Goal: Ask a question: Seek information or help from site administrators or community

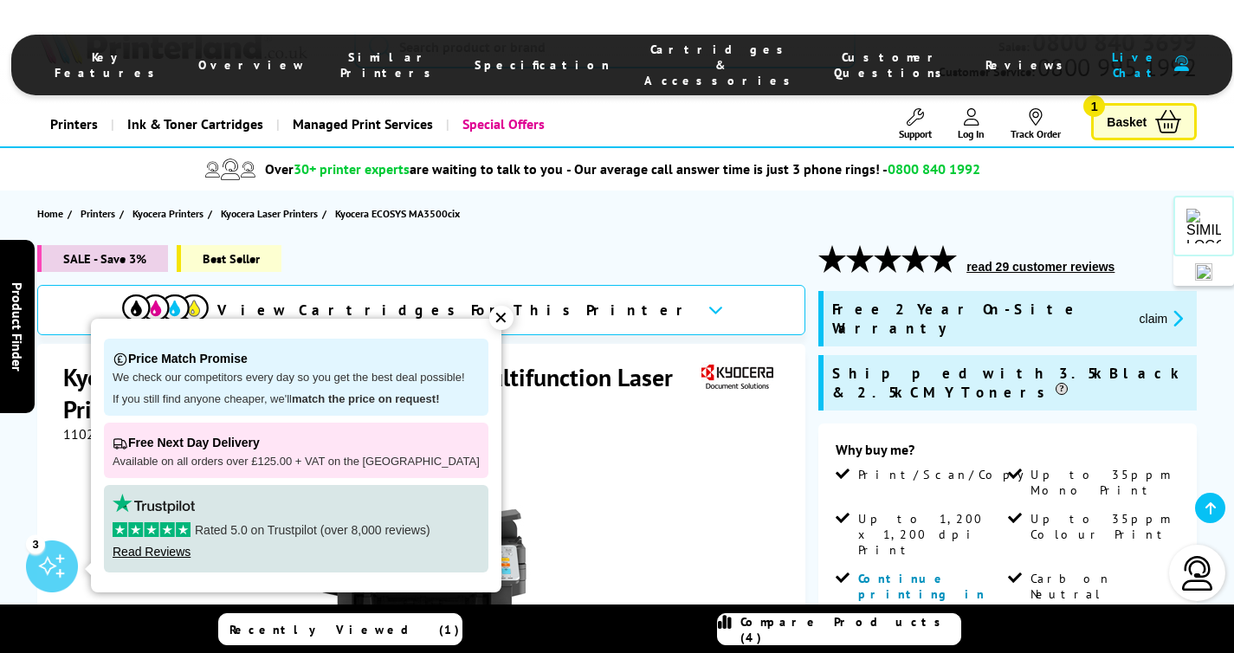
drag, startPoint x: 0, startPoint y: 0, endPoint x: 485, endPoint y: 320, distance: 580.8
click at [489, 320] on div "✕" at bounding box center [501, 318] width 24 height 24
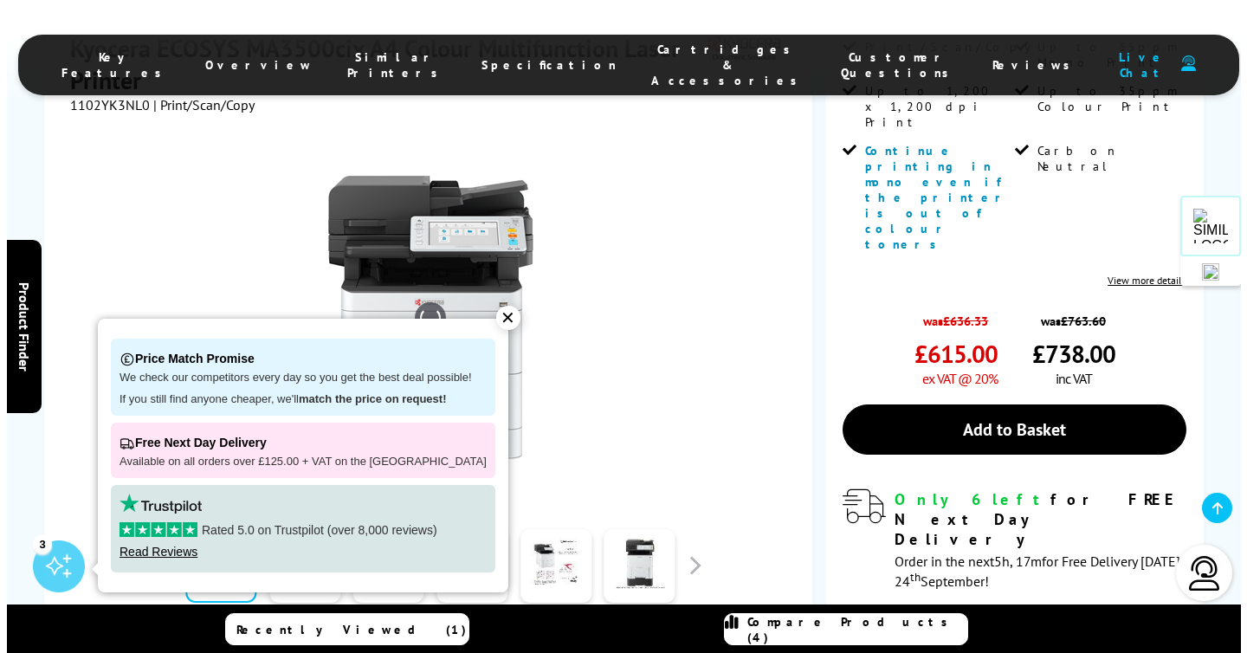
scroll to position [428, 0]
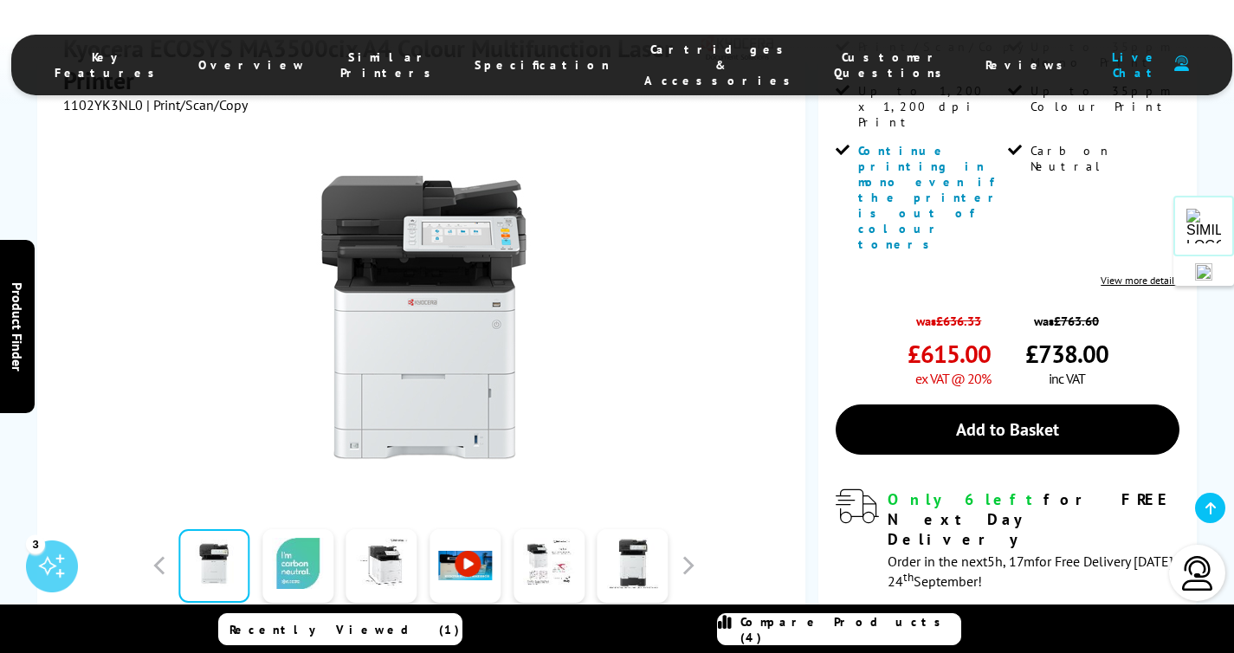
click at [303, 529] on link at bounding box center [297, 566] width 71 height 74
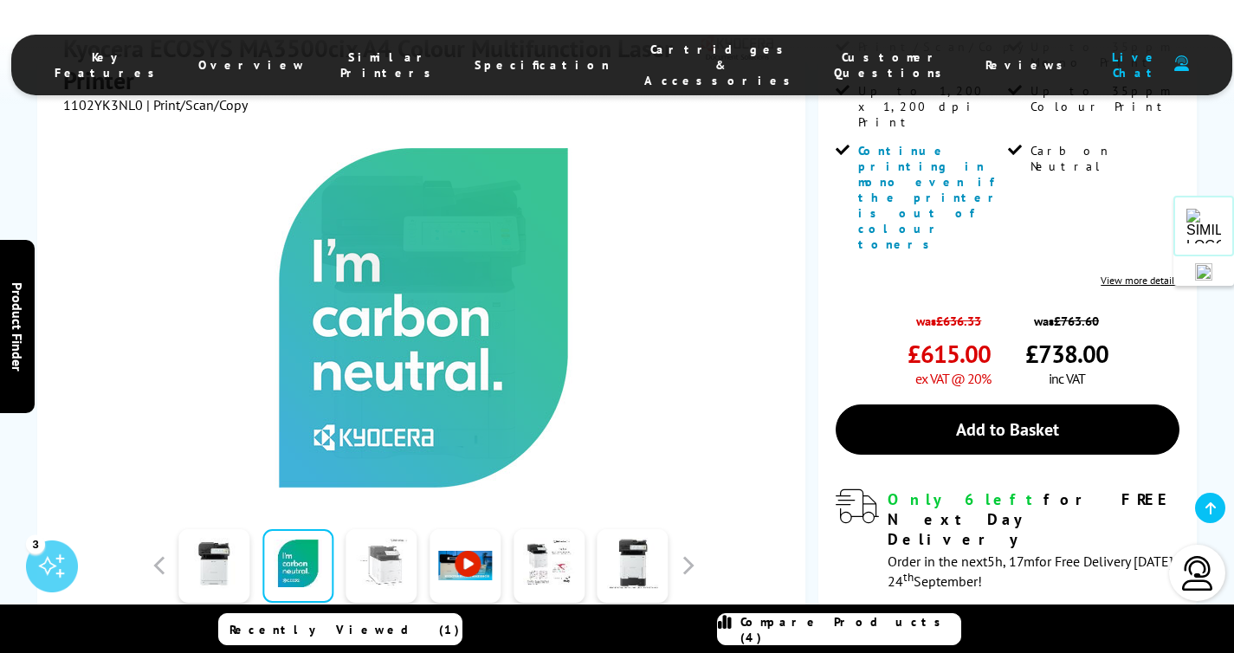
click at [372, 529] on link at bounding box center [381, 566] width 71 height 74
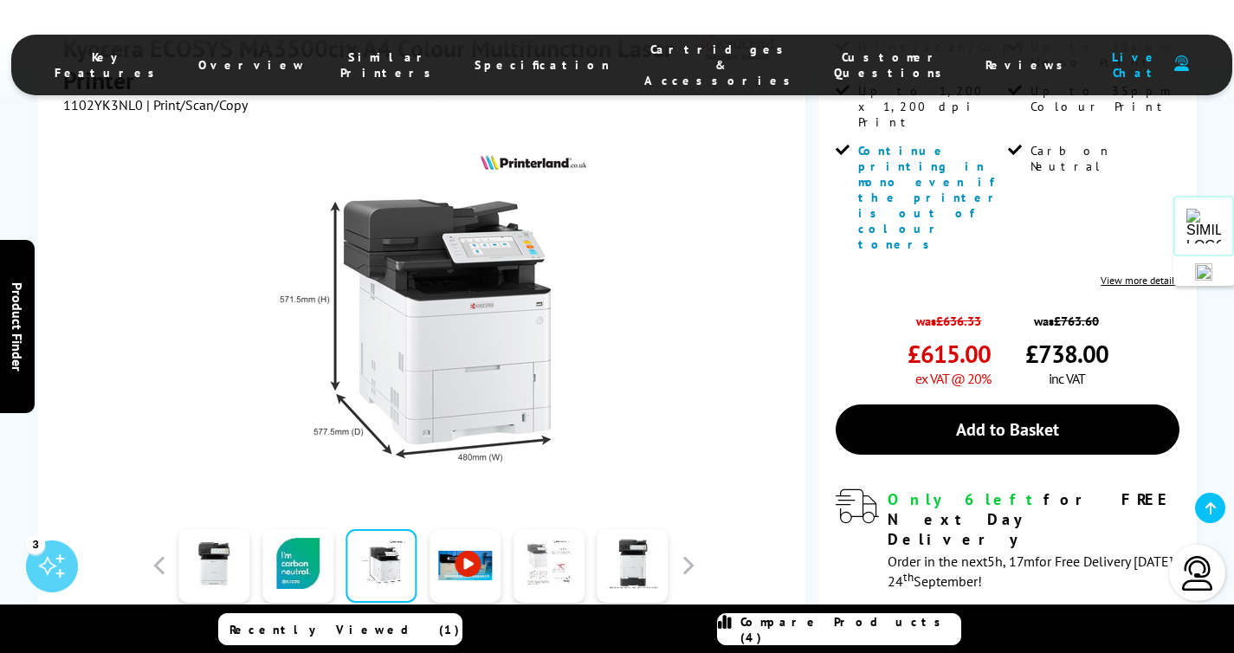
click at [546, 529] on link at bounding box center [549, 566] width 71 height 74
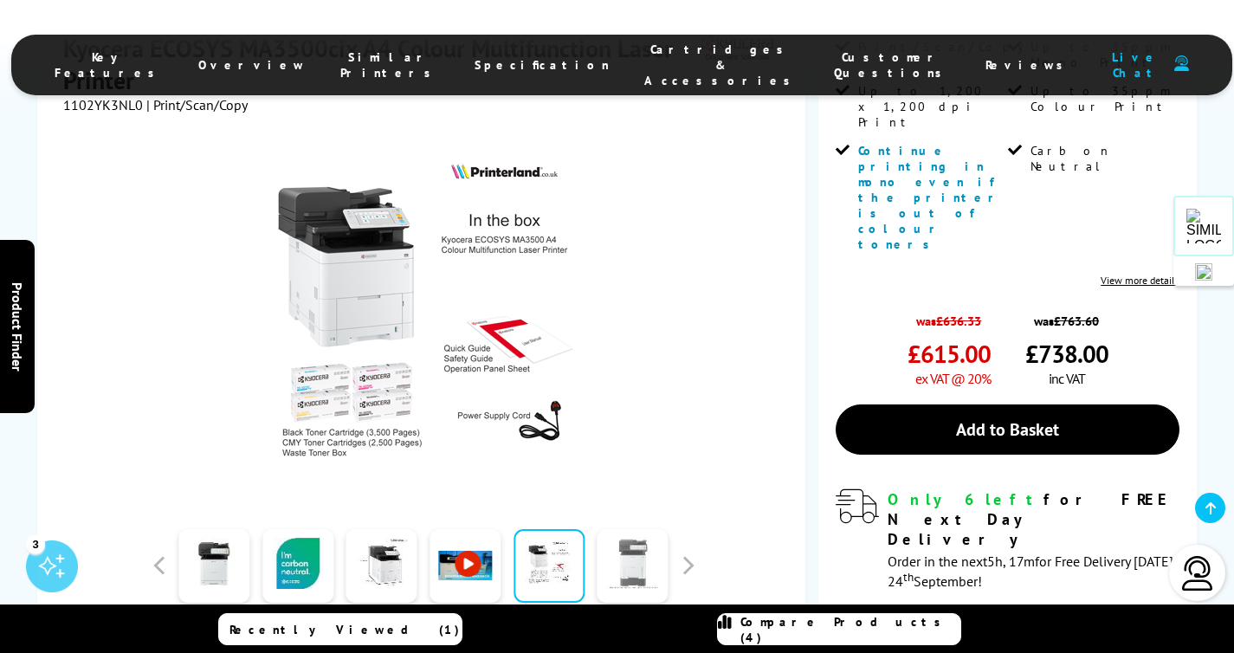
click at [625, 529] on link at bounding box center [633, 566] width 71 height 74
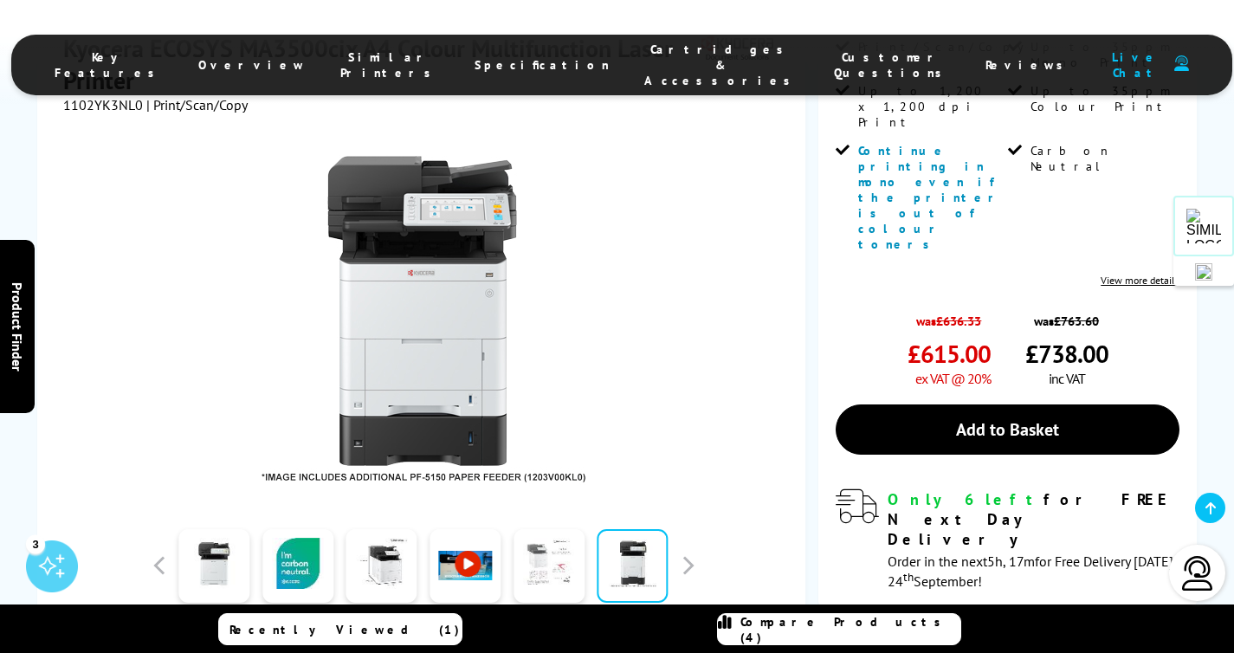
click at [551, 529] on link at bounding box center [549, 566] width 71 height 74
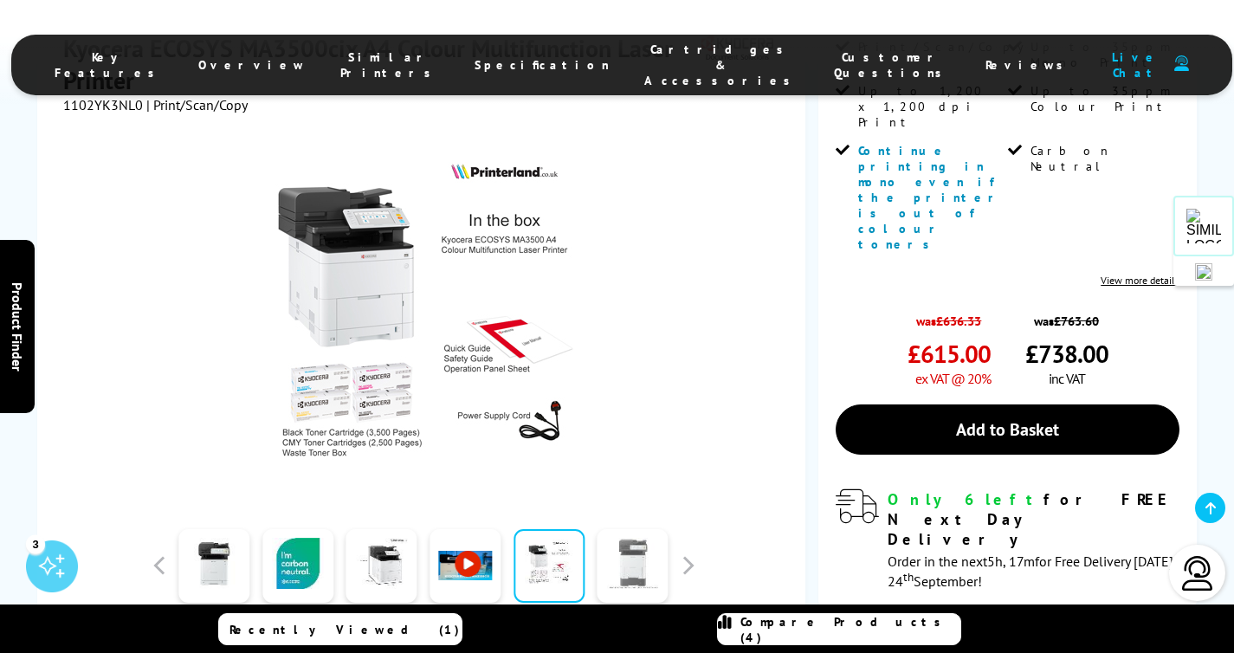
click at [625, 529] on link at bounding box center [633, 566] width 71 height 74
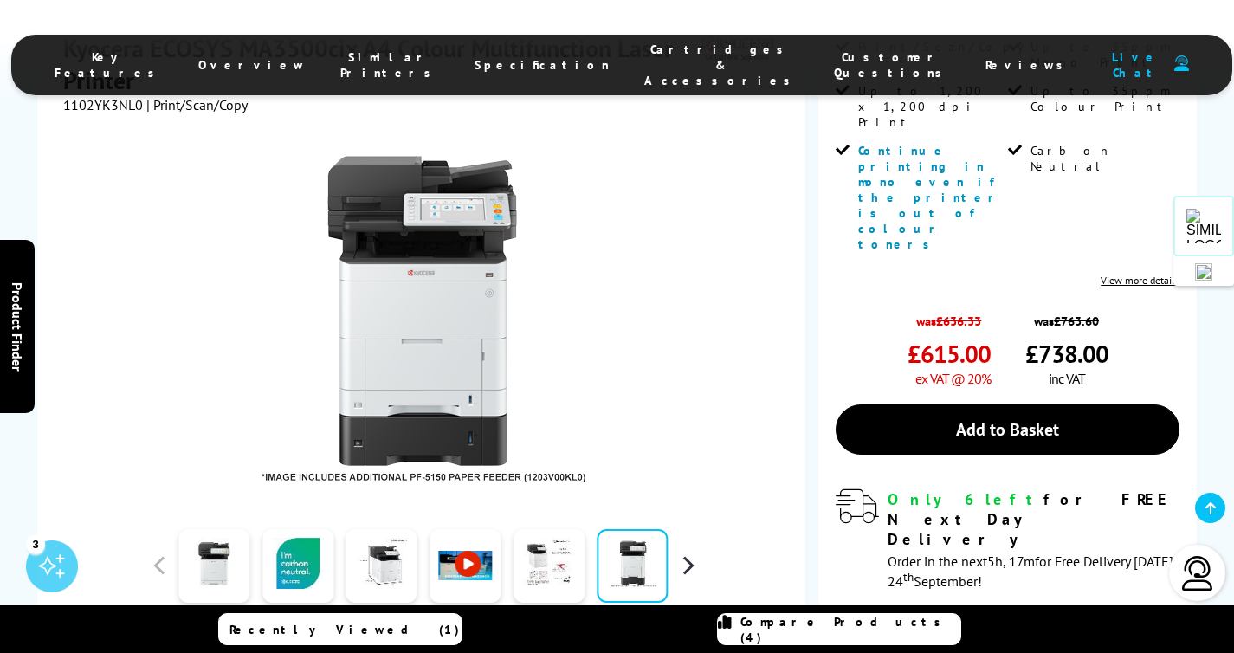
click at [688, 553] on button "button" at bounding box center [688, 566] width 26 height 26
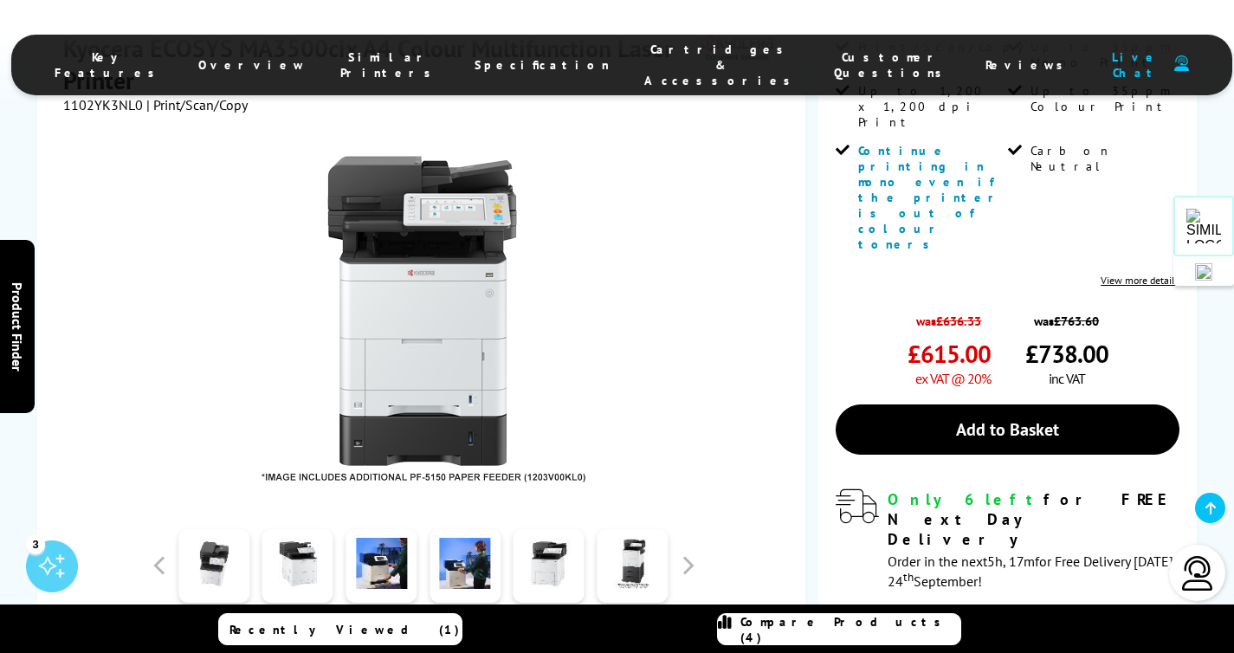
click at [848, 626] on span "Compare Products (4)" at bounding box center [850, 629] width 220 height 31
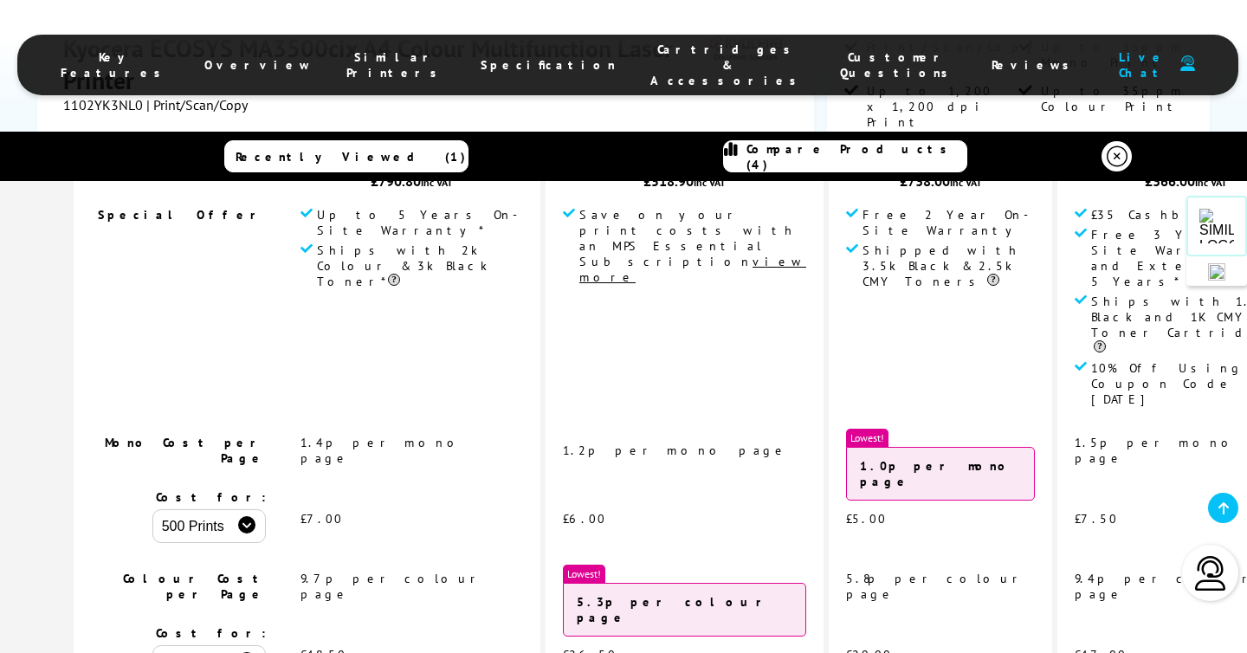
scroll to position [434, 0]
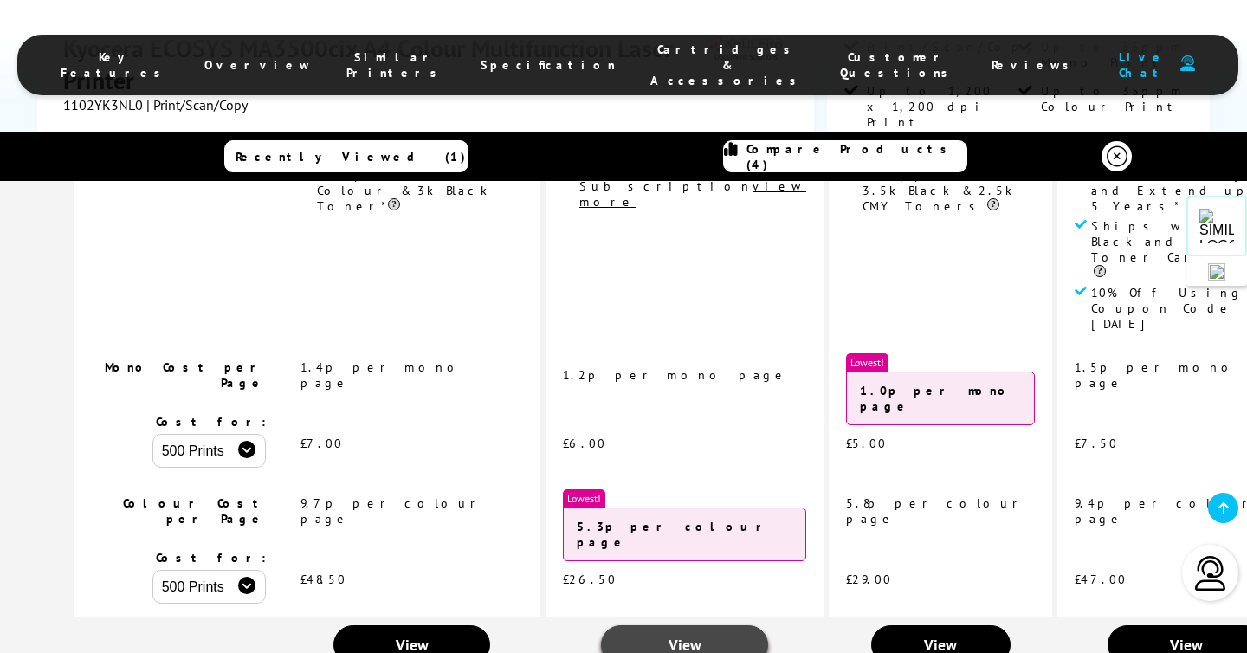
click at [669, 635] on span "View" at bounding box center [685, 645] width 33 height 20
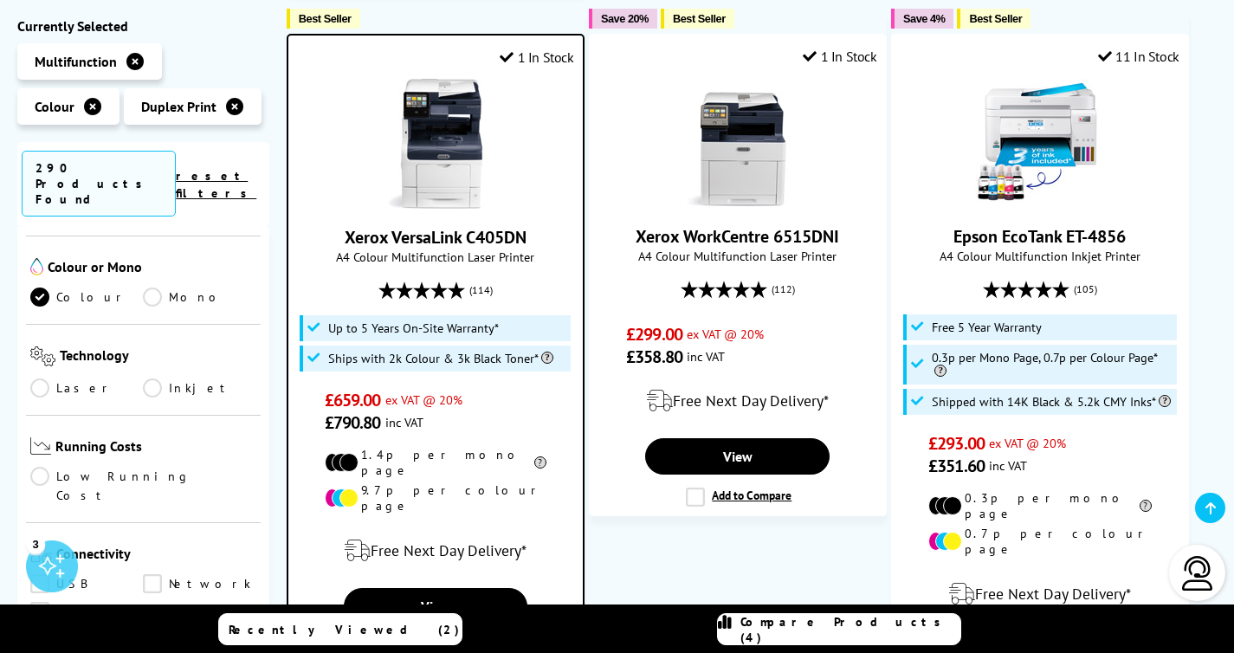
scroll to position [472, 0]
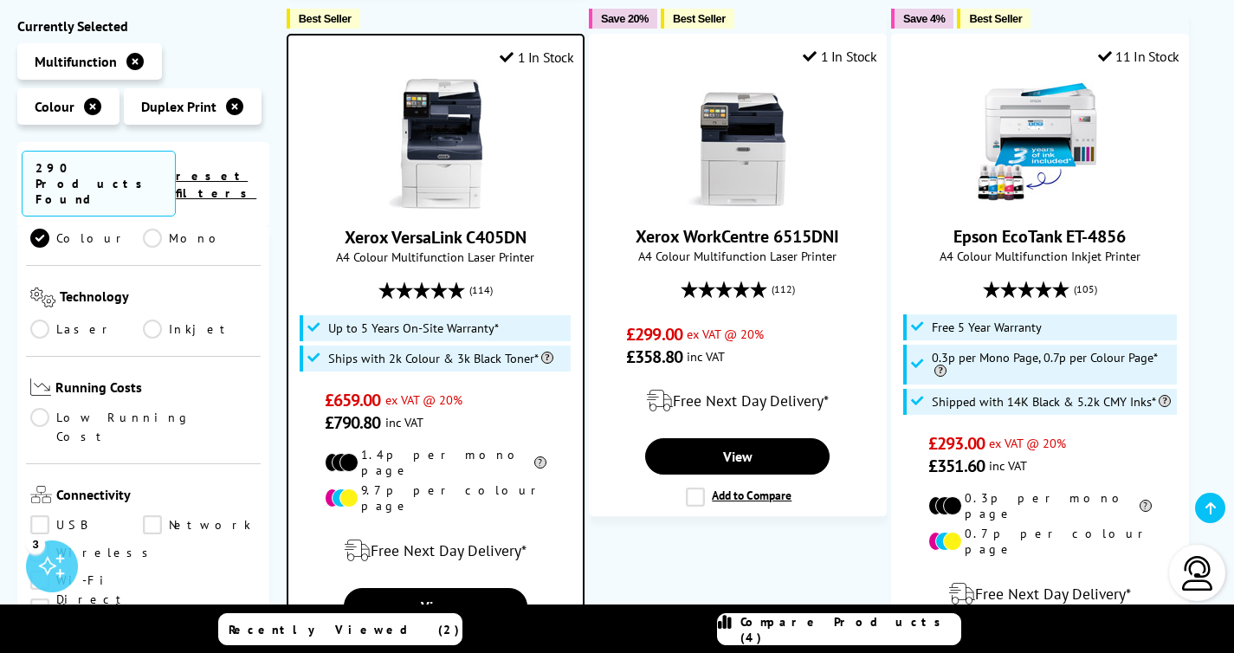
click at [94, 409] on link "Low Running Cost" at bounding box center [143, 428] width 226 height 38
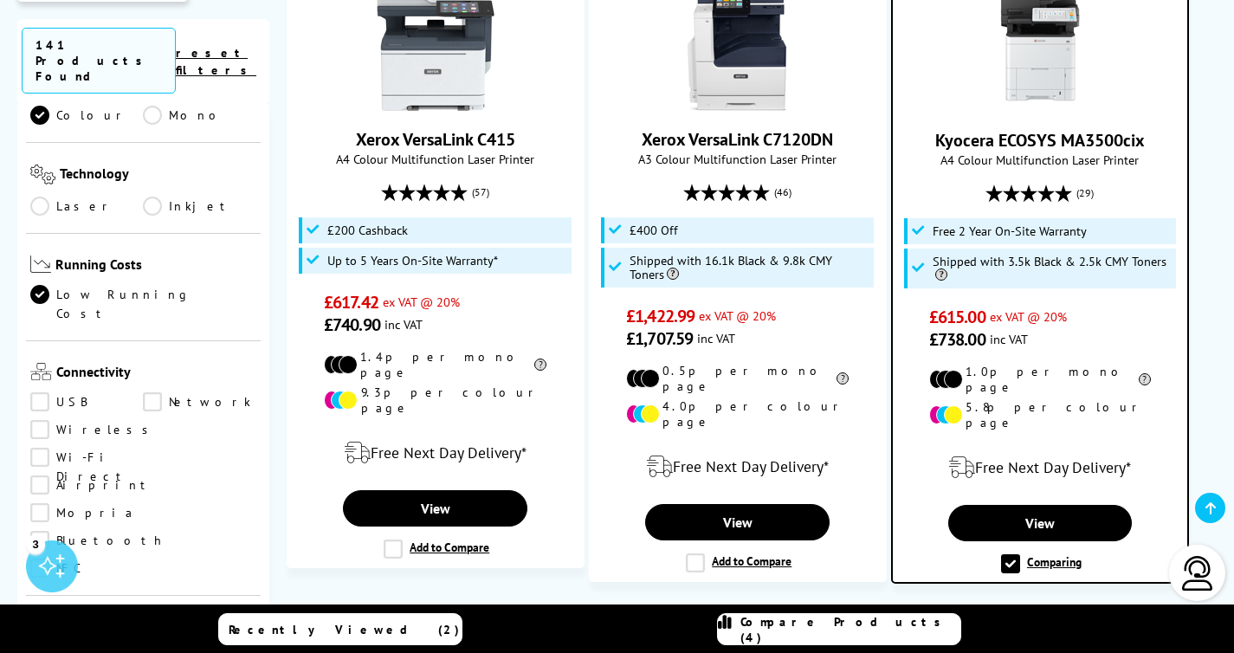
scroll to position [2685, 0]
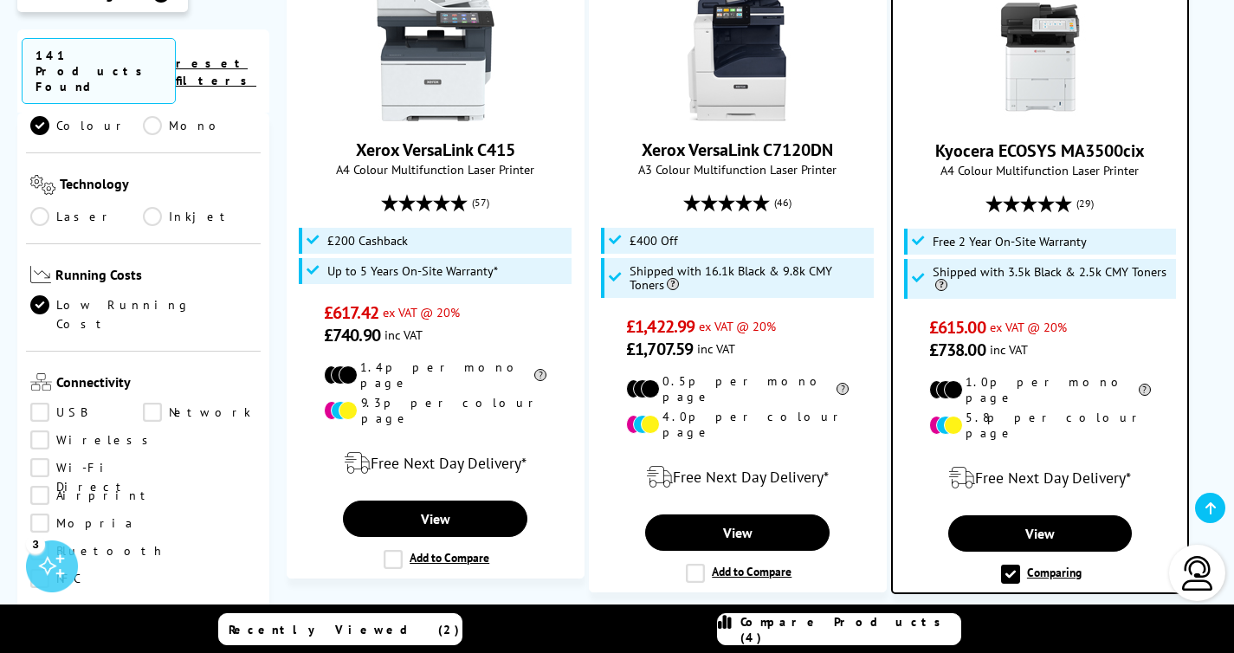
click at [805, 640] on link "Compare Products (4)" at bounding box center [839, 629] width 244 height 32
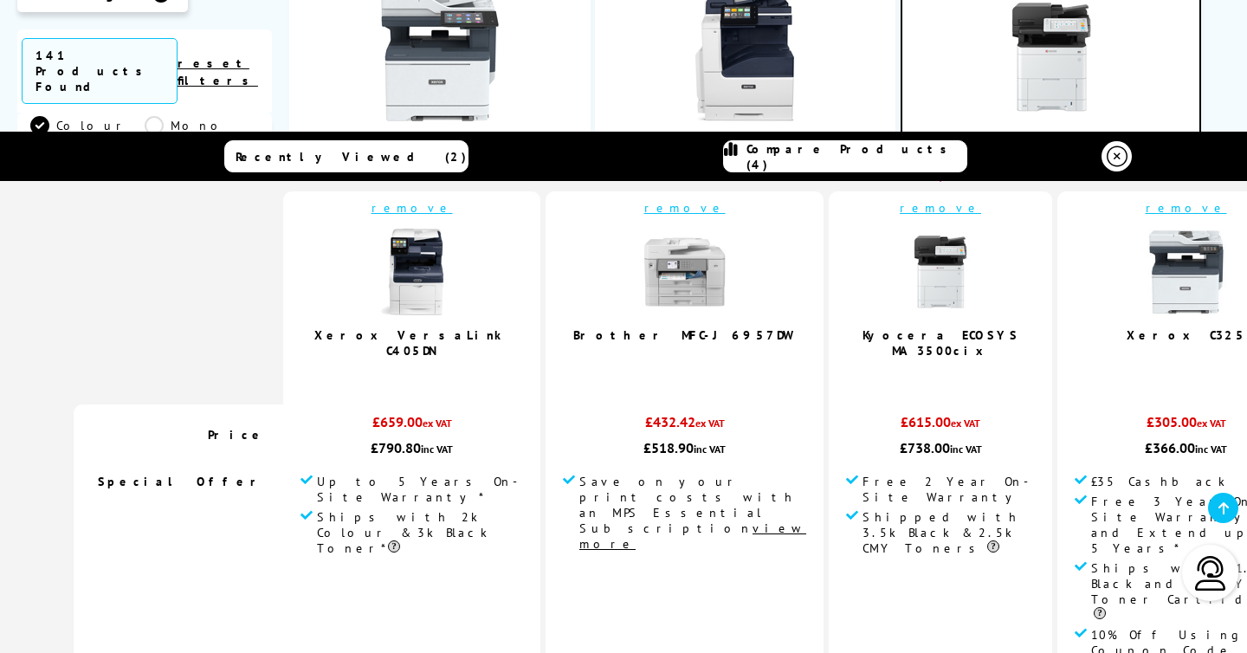
scroll to position [52, 0]
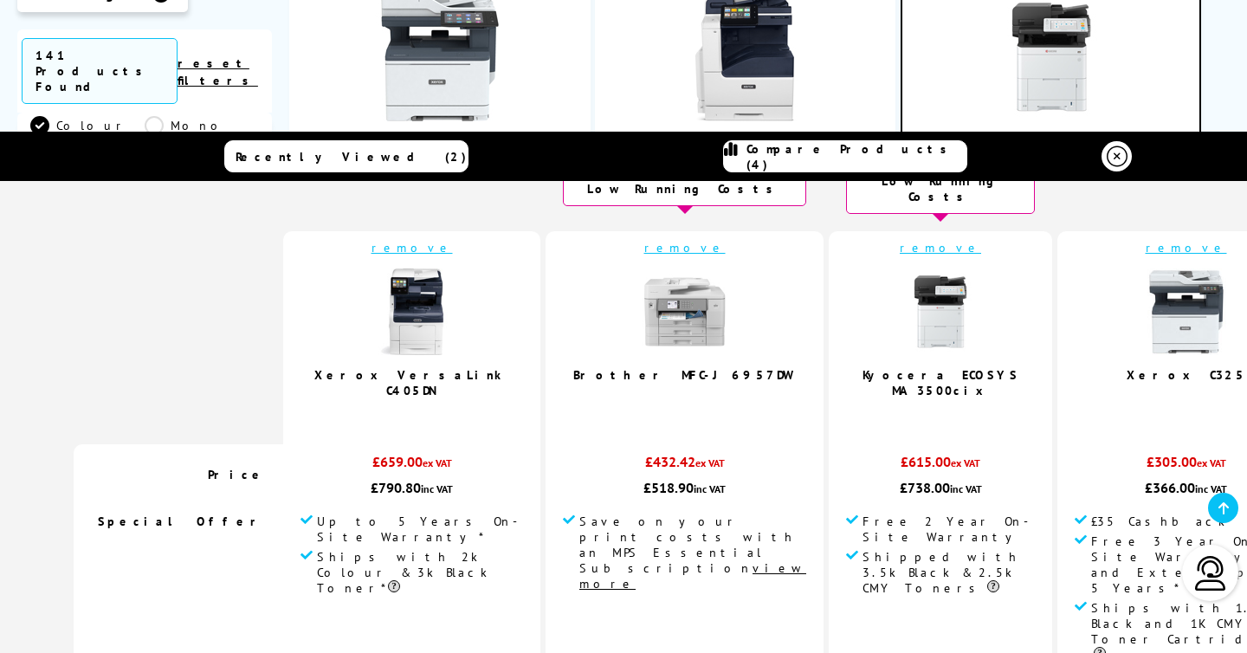
click at [1116, 154] on icon at bounding box center [1117, 155] width 21 height 21
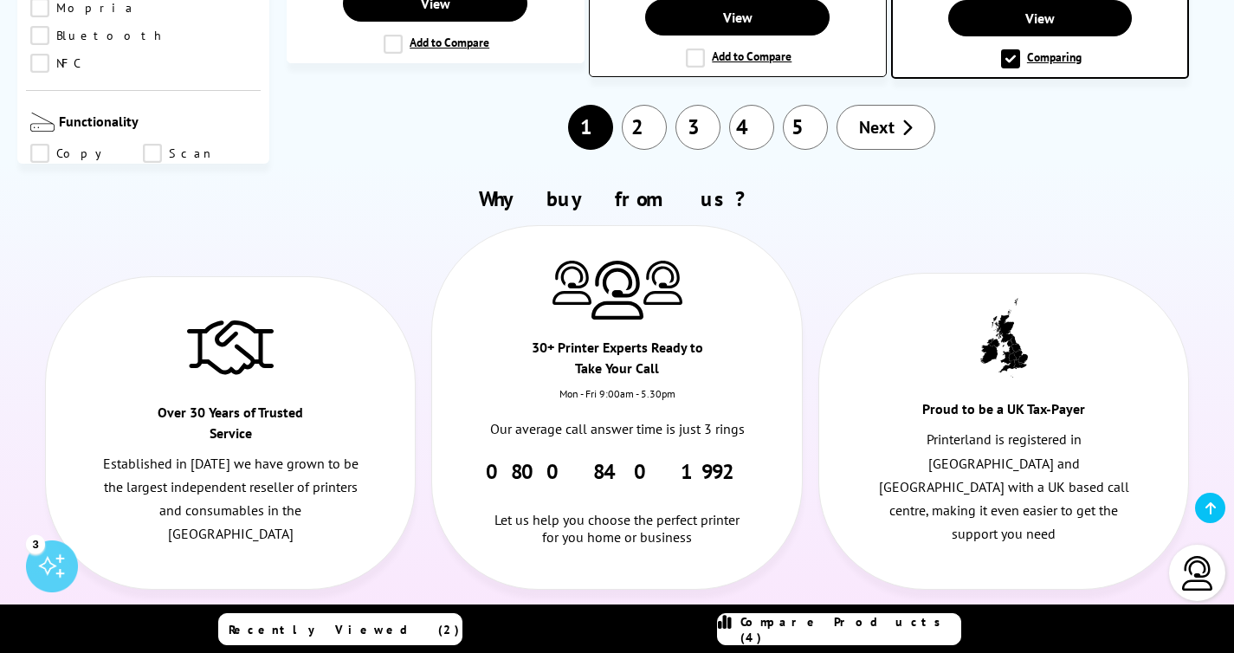
scroll to position [3208, 0]
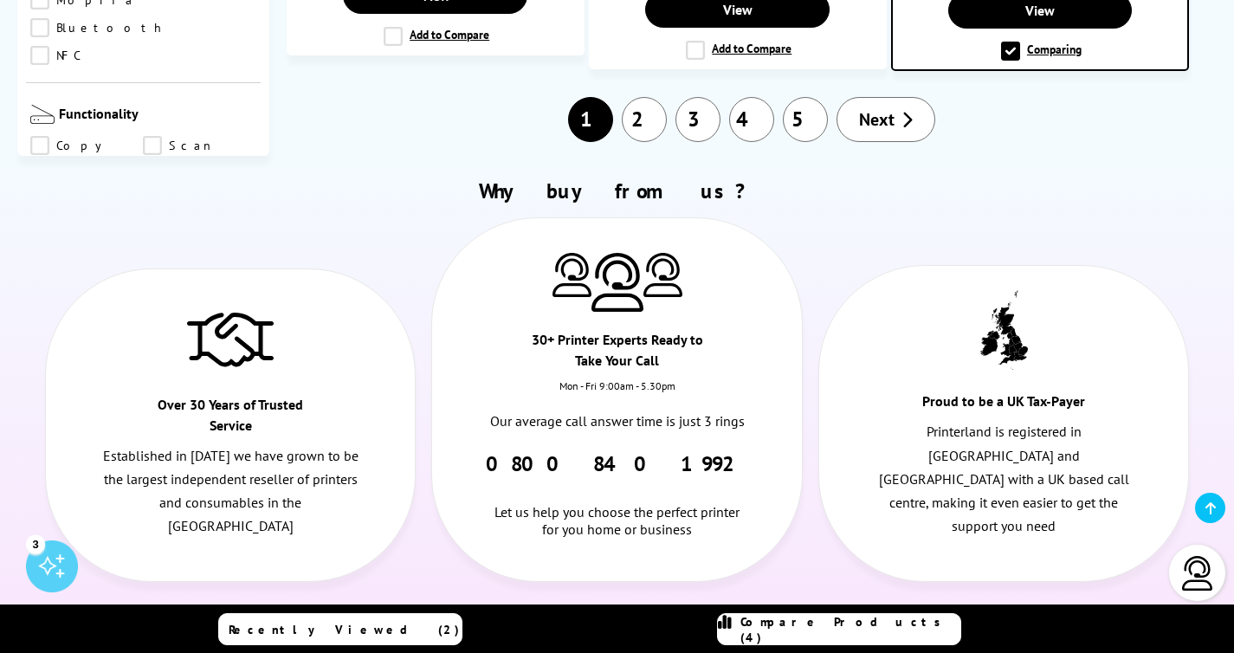
click at [1199, 563] on img at bounding box center [1197, 573] width 35 height 35
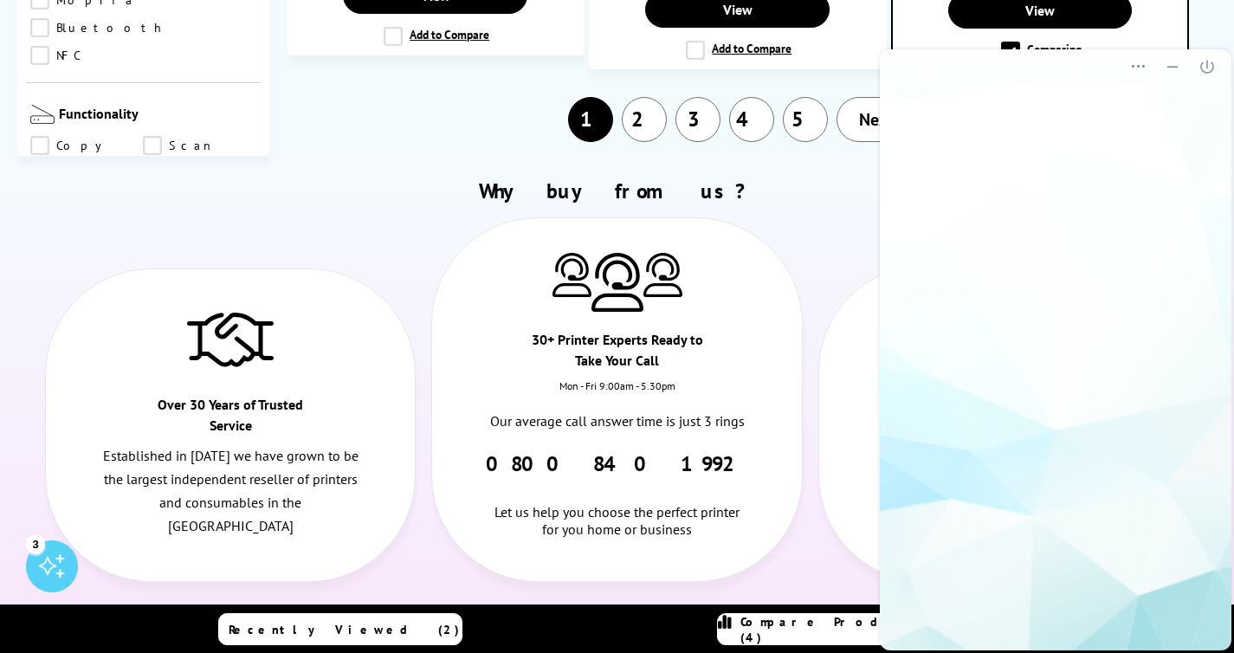
scroll to position [0, 0]
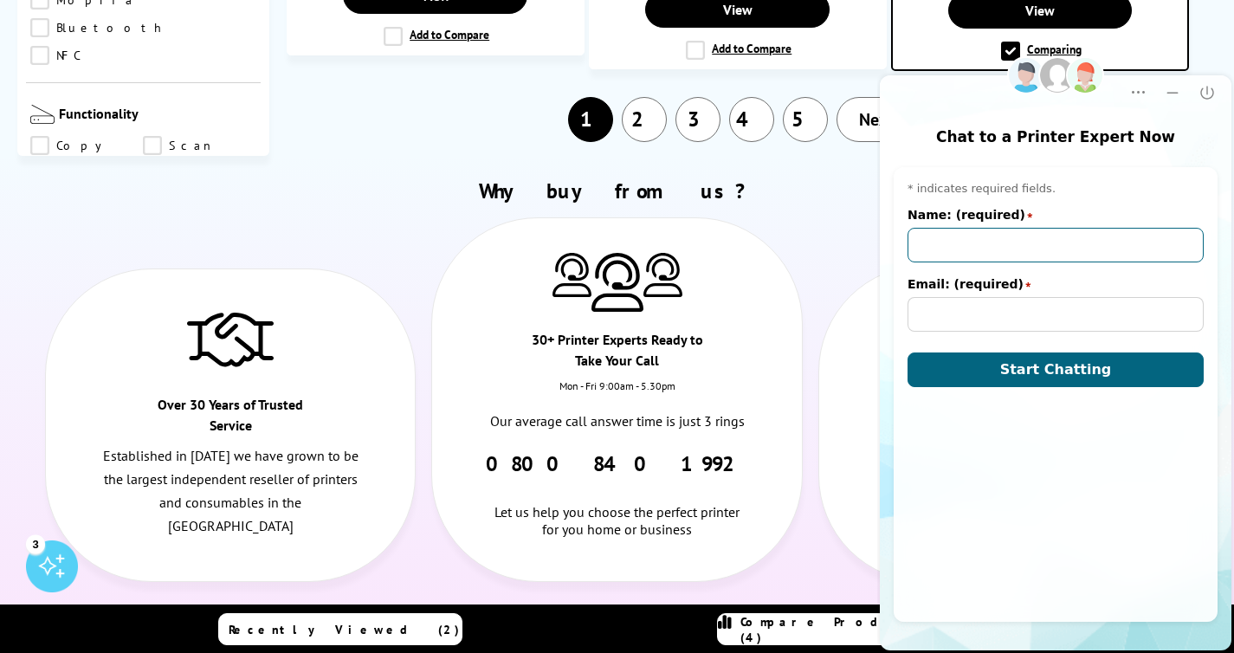
click at [951, 244] on input "Name: (required)" at bounding box center [1056, 245] width 296 height 35
type input "Enes"
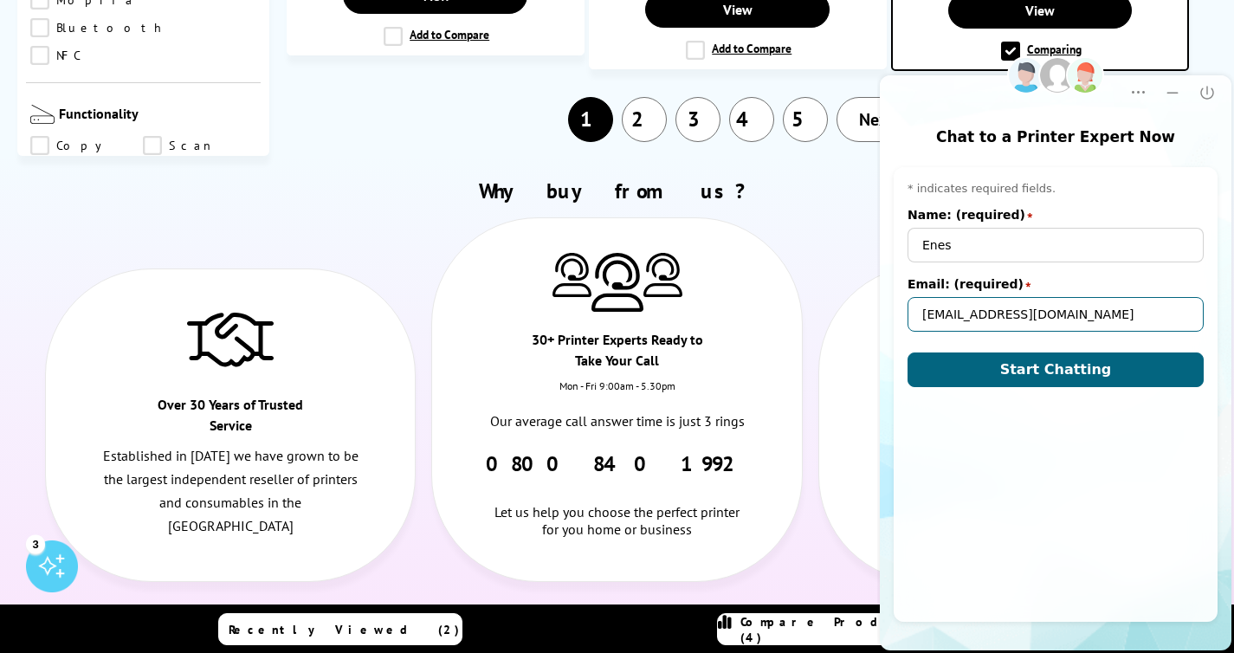
click at [991, 312] on input "[EMAIL_ADDRESS][DOMAIN_NAME]" at bounding box center [1056, 314] width 296 height 35
click at [951, 316] on input "[EMAIL_ADDRESS][DOMAIN_NAME]" at bounding box center [1056, 314] width 296 height 35
click at [1007, 314] on input "[EMAIL_ADDRESS][DOMAIN_NAME]" at bounding box center [1056, 314] width 296 height 35
type input "[EMAIL_ADDRESS][DOMAIN_NAME]"
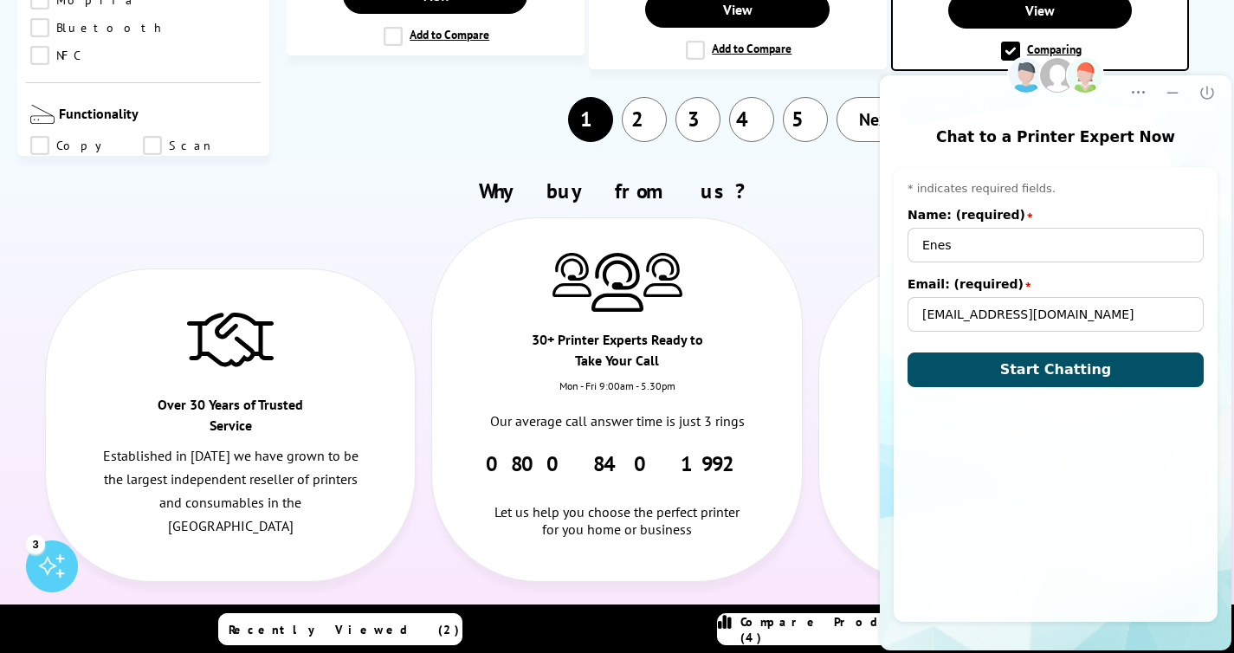
click at [1055, 369] on span "Start Chatting" at bounding box center [1056, 369] width 112 height 16
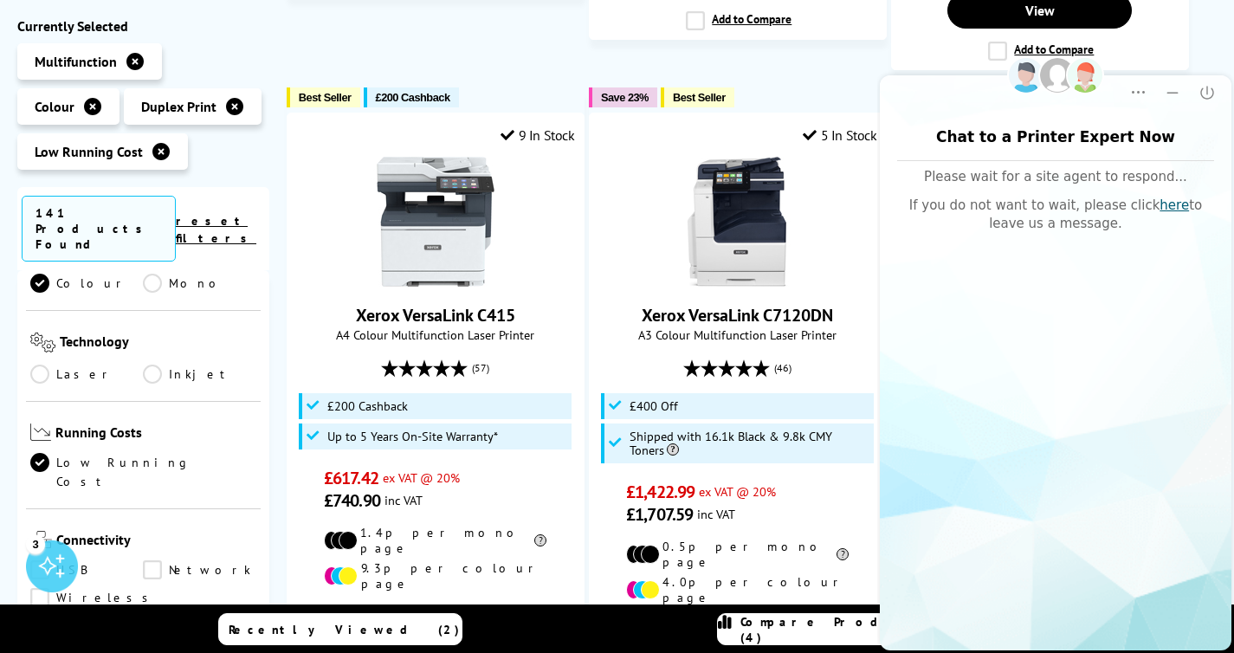
scroll to position [2508, 0]
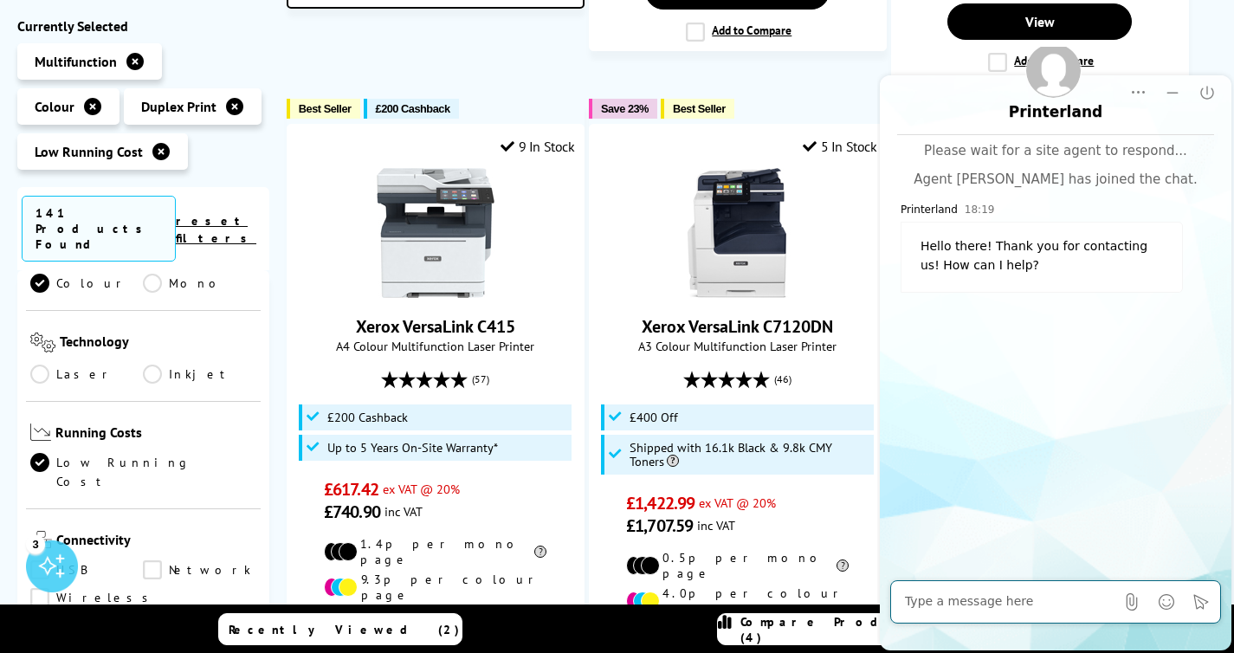
click at [960, 599] on textarea "Message input field. Type your text here and use the Send button to send." at bounding box center [1010, 601] width 210 height 17
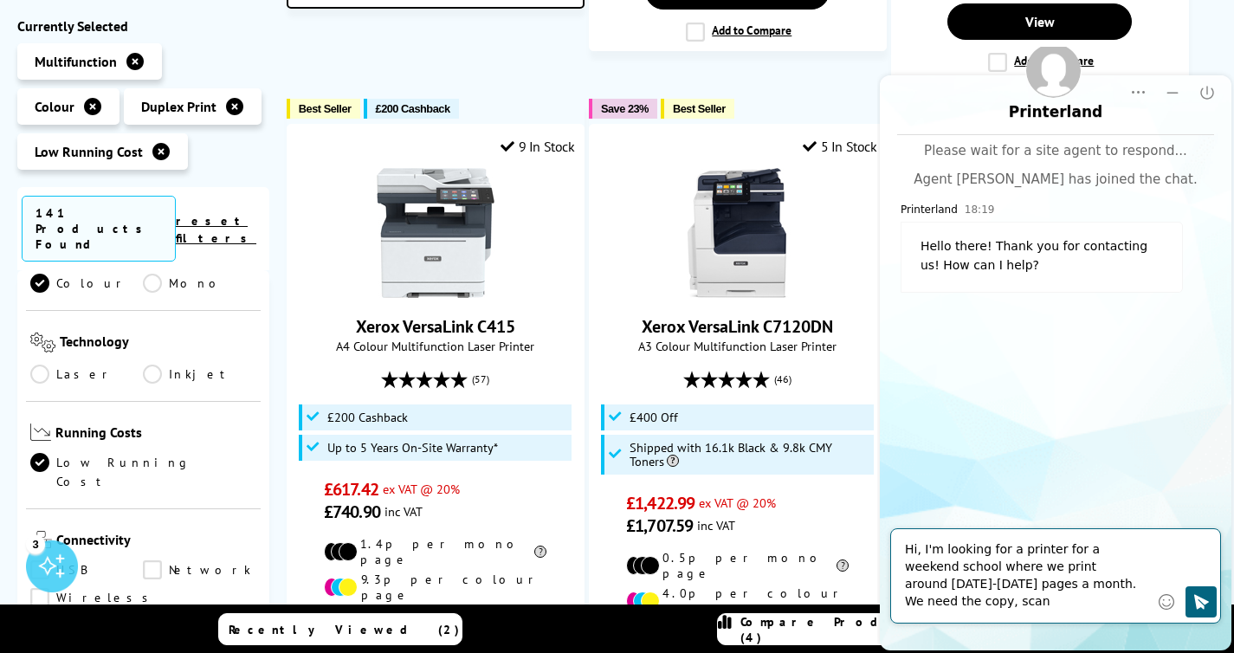
click at [1055, 580] on textarea "Hi, I'm looking for a printer for a weekend school where we print around [DATE]…" at bounding box center [1027, 575] width 244 height 69
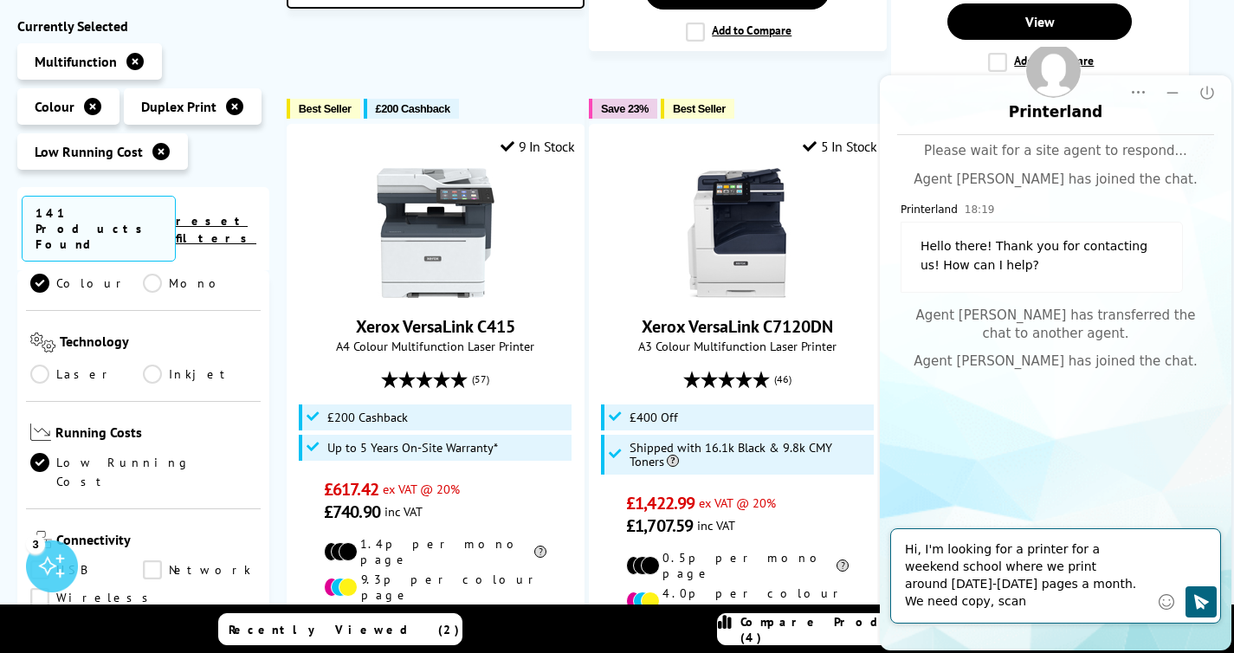
click at [1121, 590] on textarea "Hi, I'm looking for a printer for a weekend school where we print around [DATE]…" at bounding box center [1027, 575] width 244 height 69
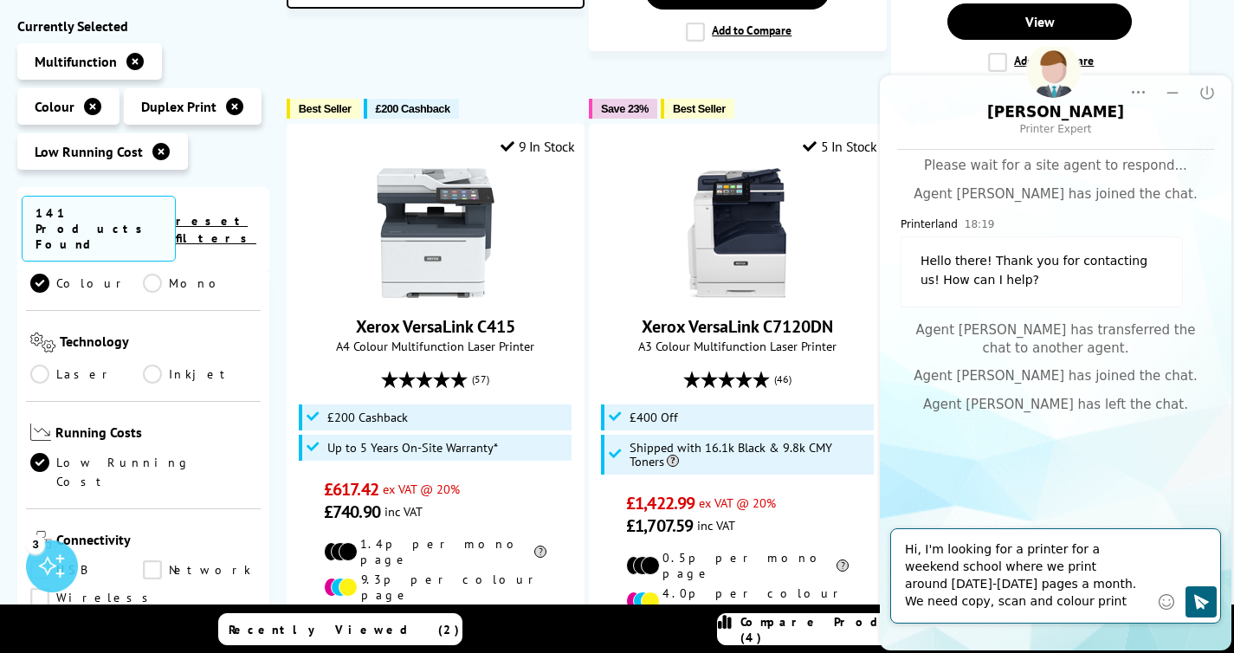
type textarea "Hi, I'm looking for a printer for a weekend school where we print around [DATE]…"
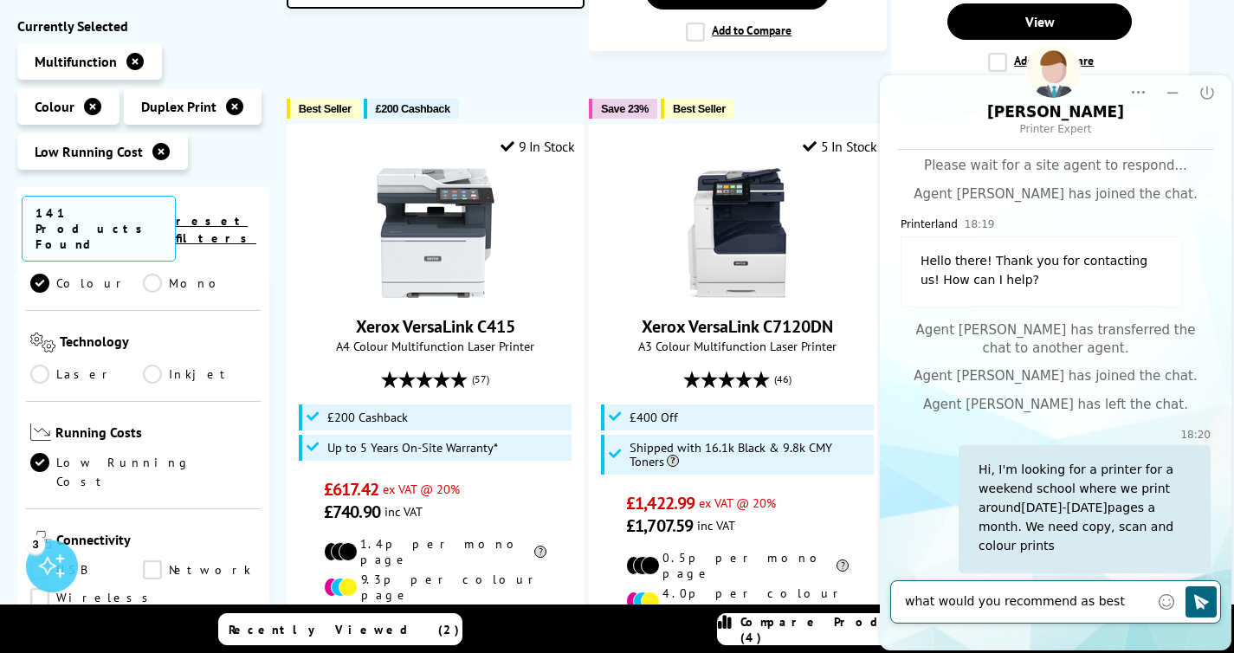
scroll to position [28, 0]
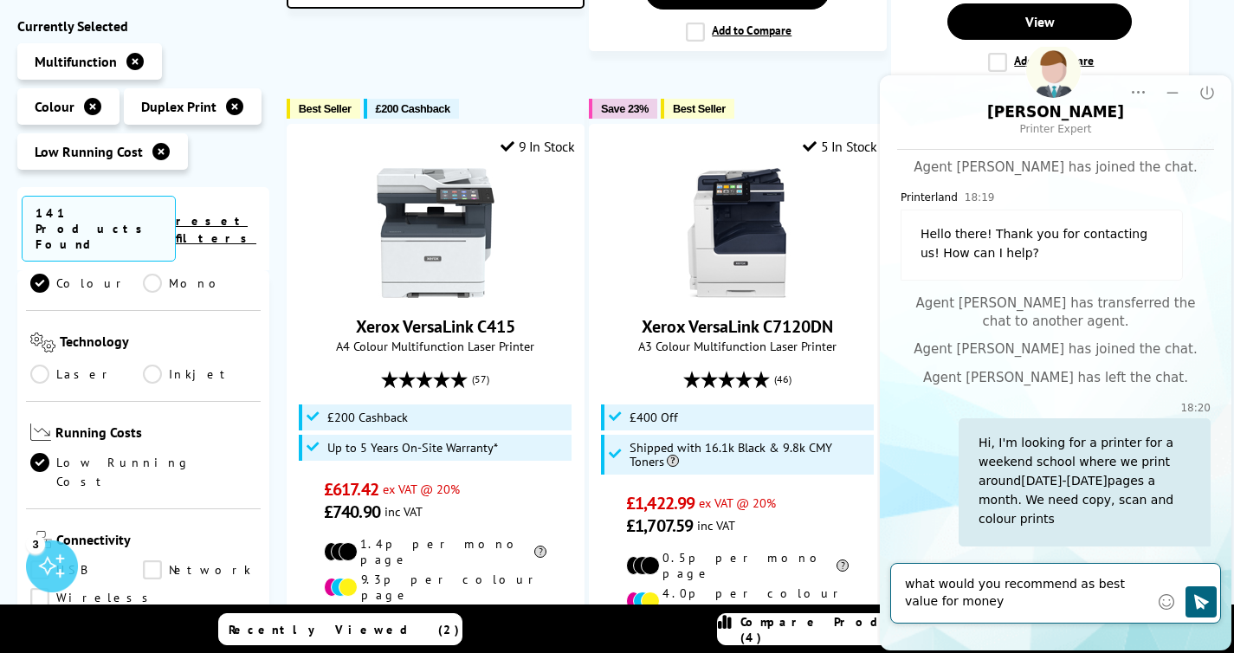
type textarea "what would you recommend as best value for money?"
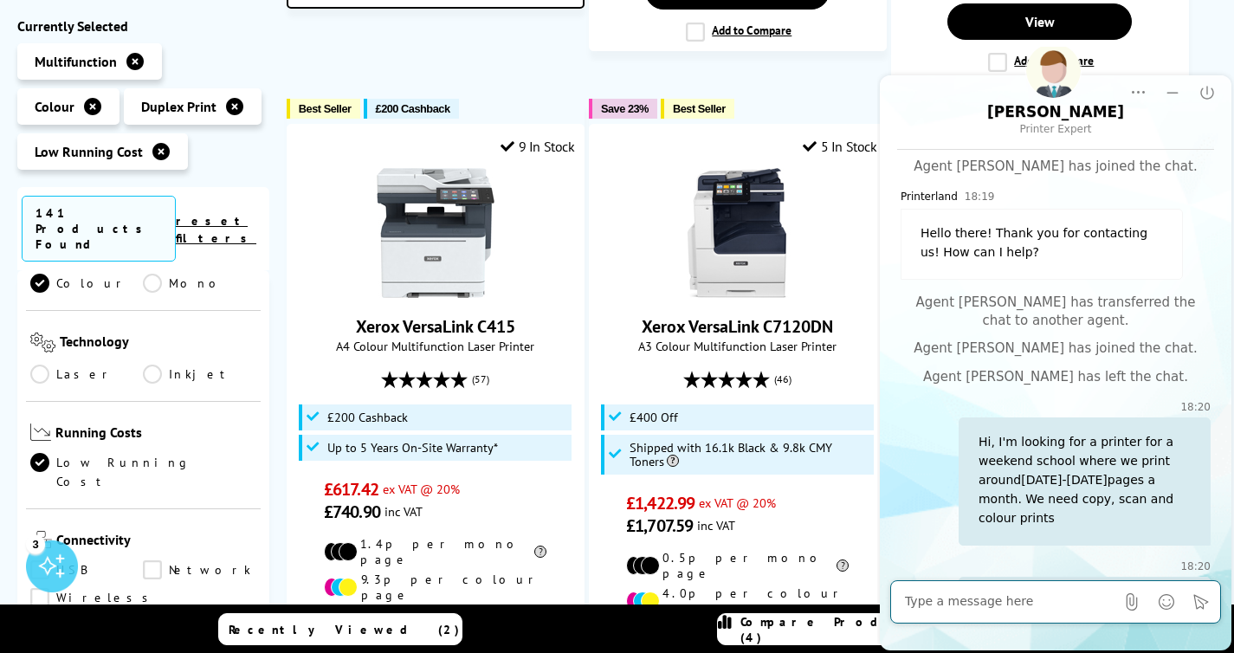
scroll to position [113, 0]
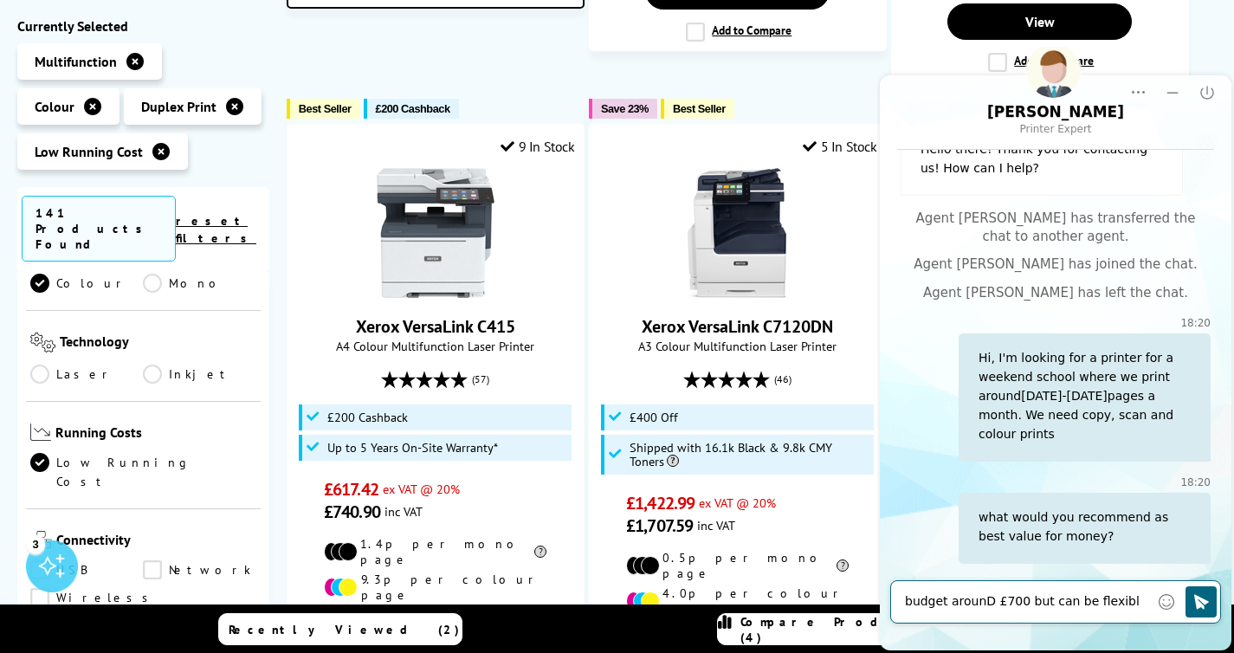
type textarea "budget arounD £700 but can be flexible"
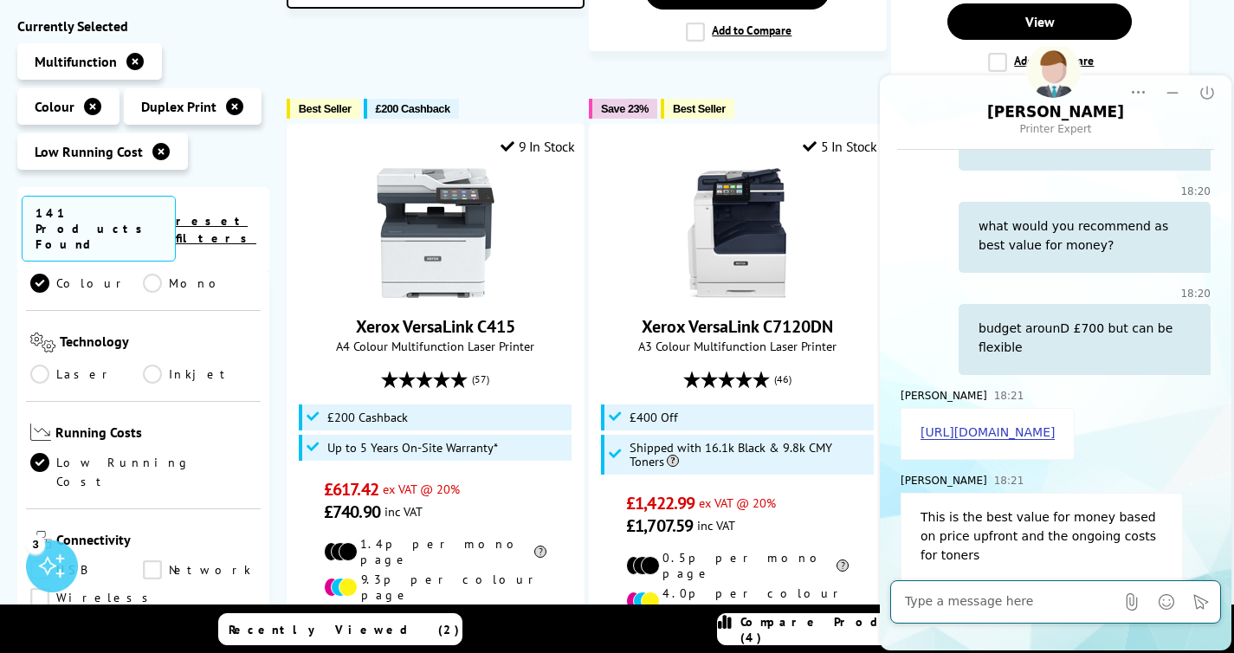
scroll to position [441, 0]
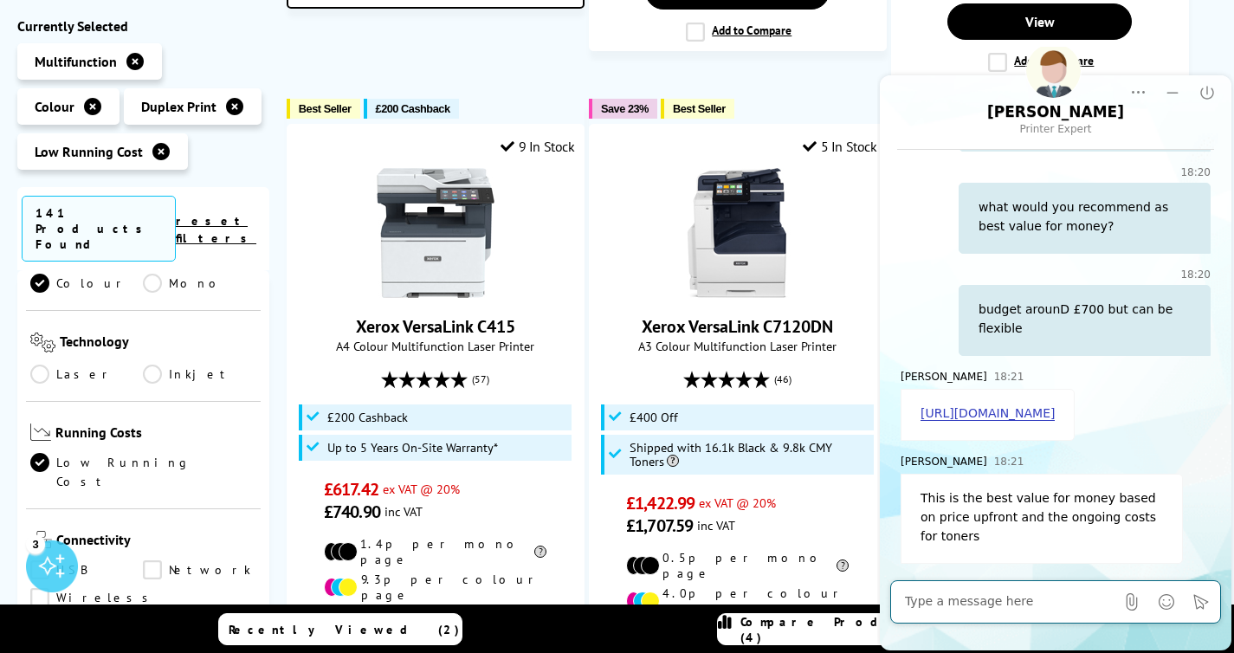
click at [1134, 505] on div "This is the best value for money based on price upfront and the ongoing costs f…" at bounding box center [1042, 519] width 282 height 90
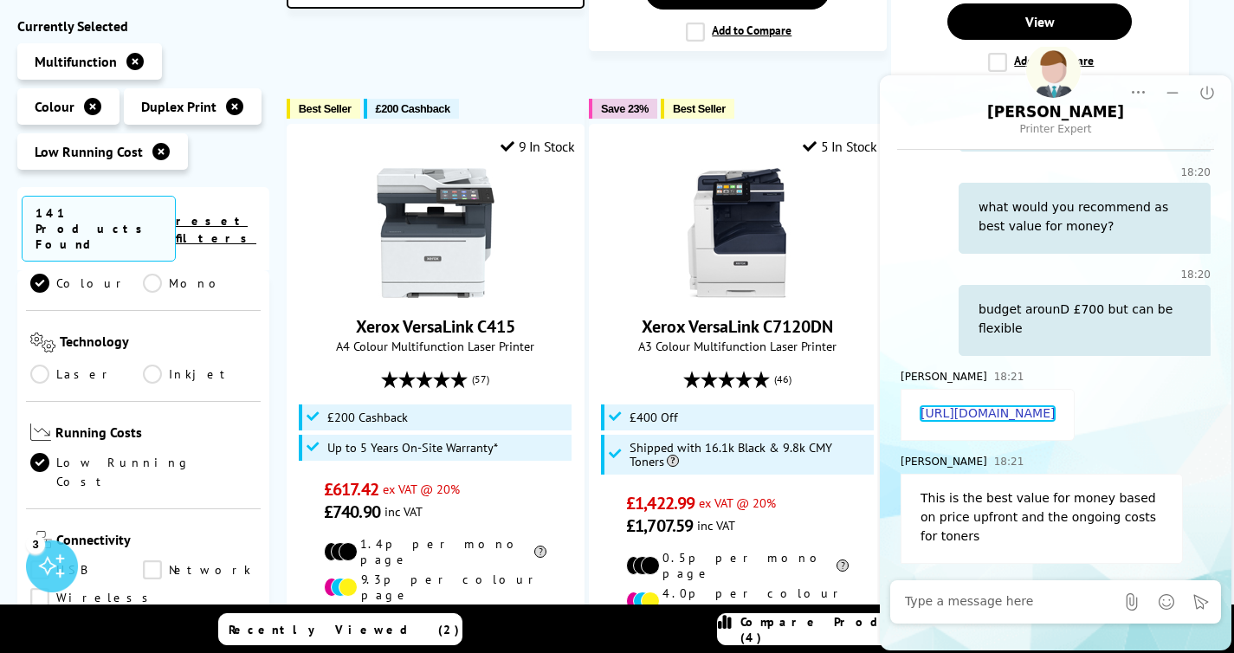
click at [1054, 406] on link "[URL][DOMAIN_NAME]" at bounding box center [988, 413] width 134 height 15
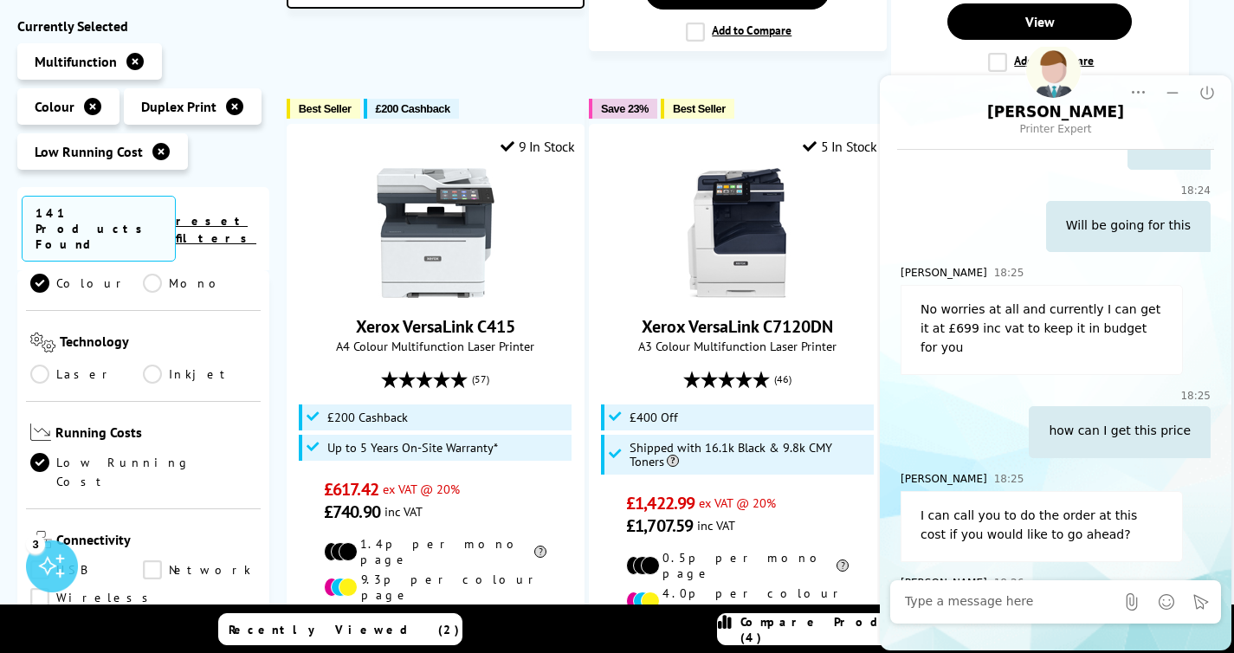
scroll to position [2501, 0]
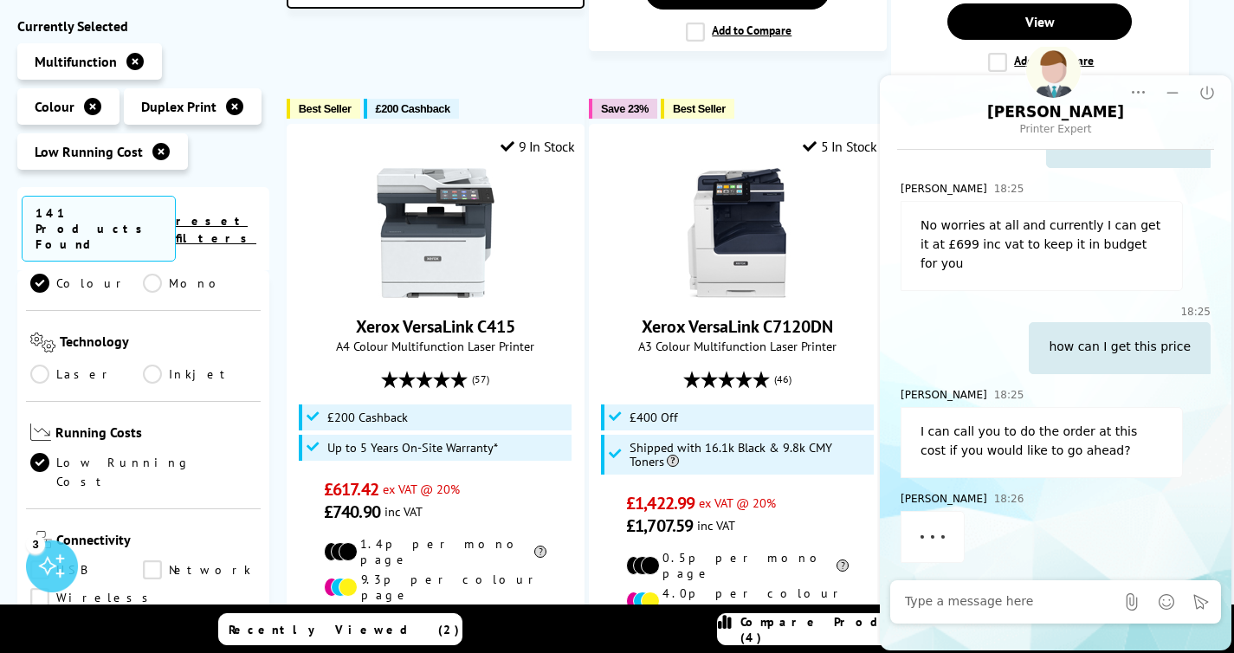
click at [1015, 583] on div "Send File" at bounding box center [1055, 602] width 329 height 42
click at [1009, 610] on textarea "Message input field. Type your text here and use the Send button to send." at bounding box center [1010, 601] width 210 height 17
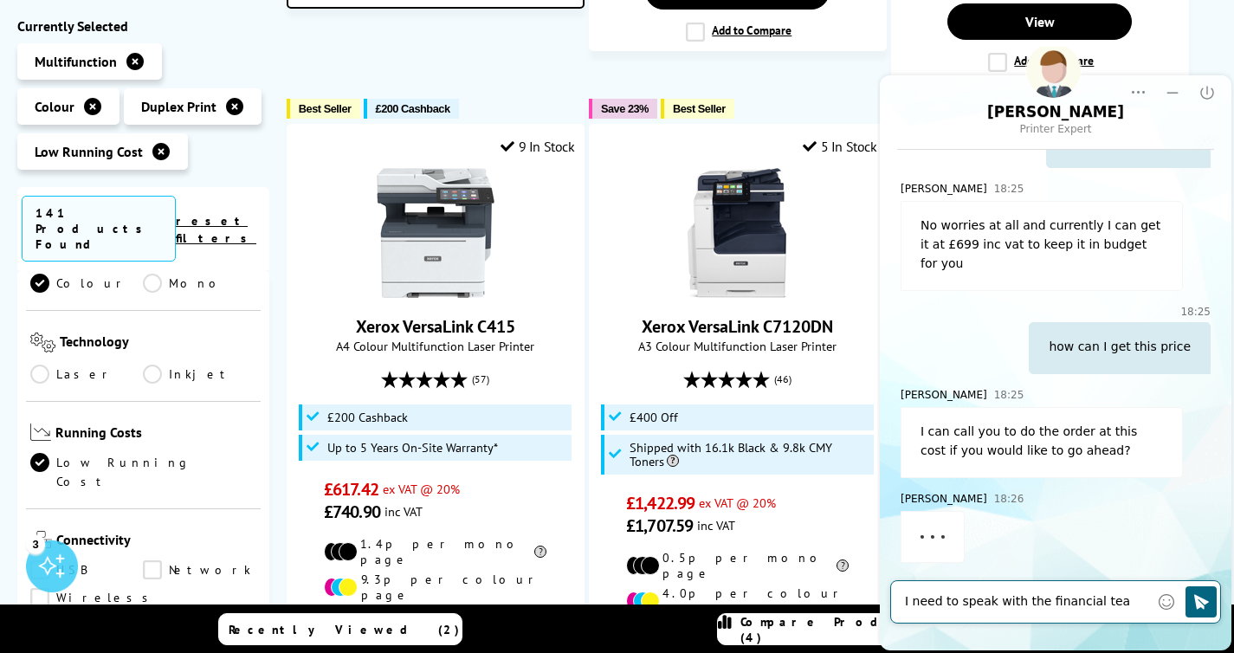
type textarea "I need to speak with the financial team"
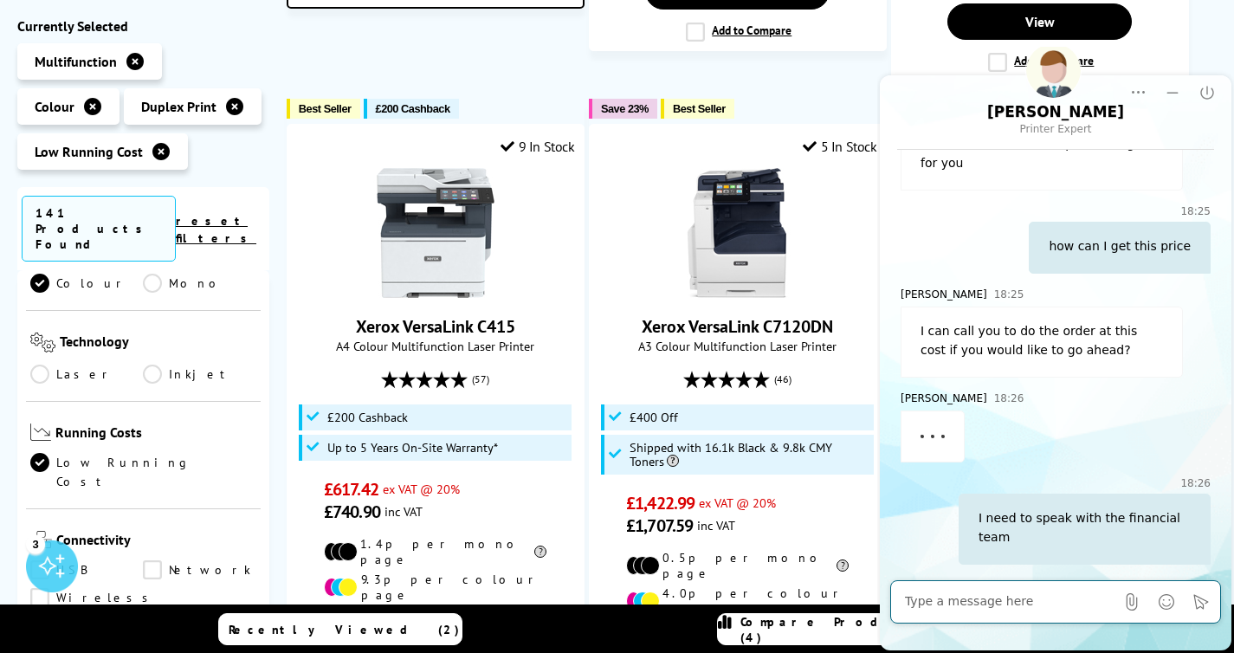
scroll to position [2603, 0]
type textarea "T"
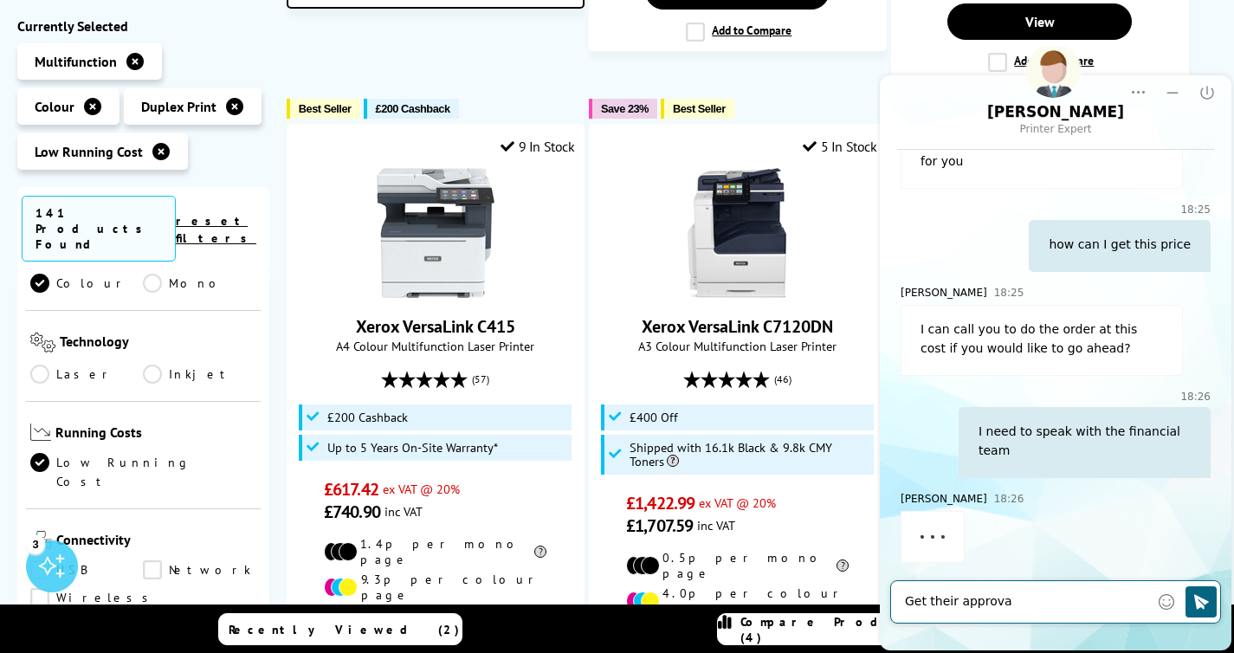
type textarea "Get their approval"
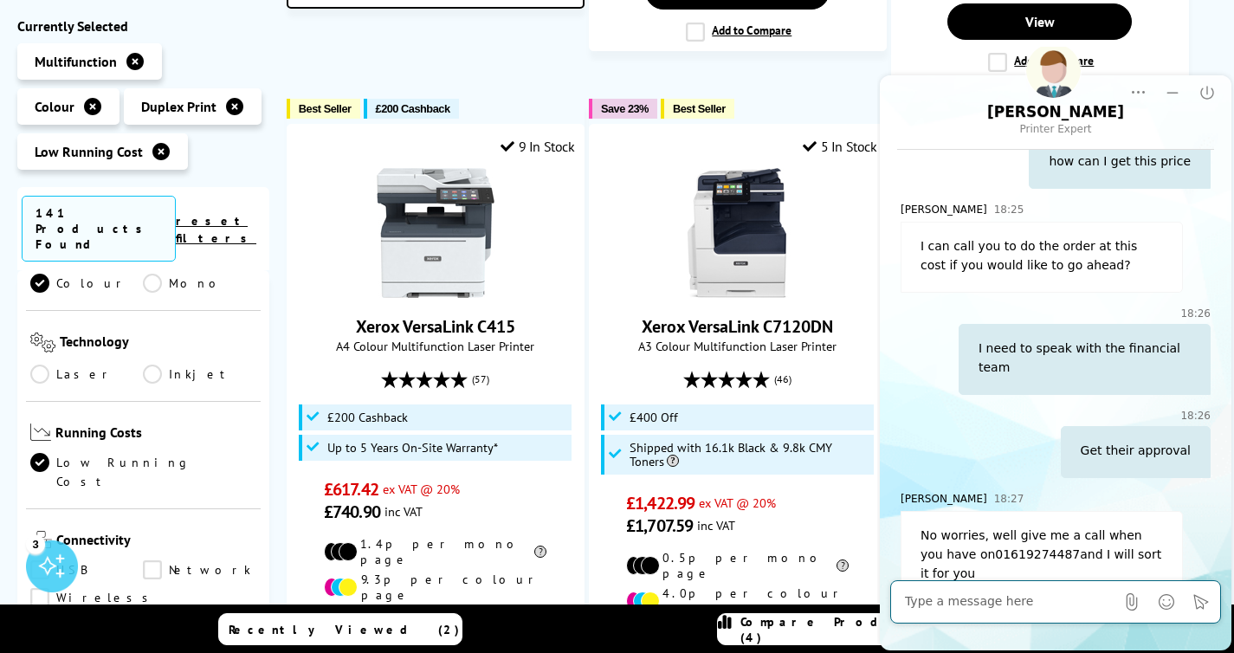
scroll to position [2724, 0]
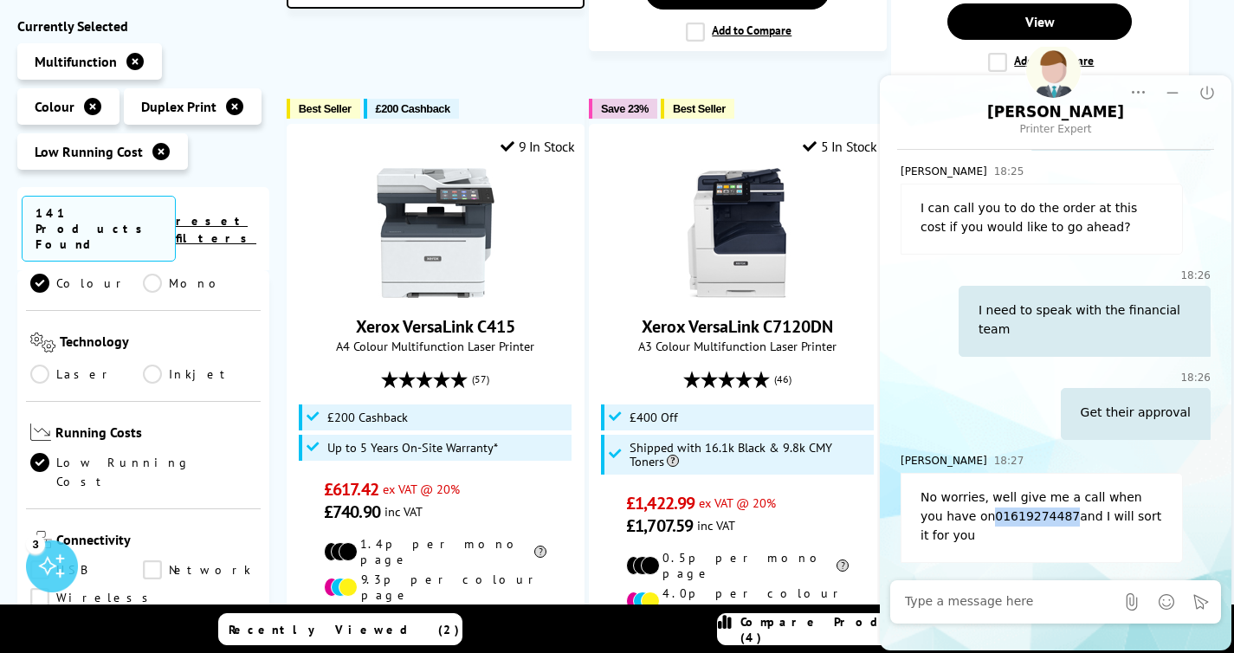
drag, startPoint x: 970, startPoint y: 517, endPoint x: 1044, endPoint y: 518, distance: 74.5
click at [1044, 518] on div "No worries, well give me a call when you have on 01619274487 and I will sort it…" at bounding box center [1042, 518] width 282 height 90
copy div "01619274487"
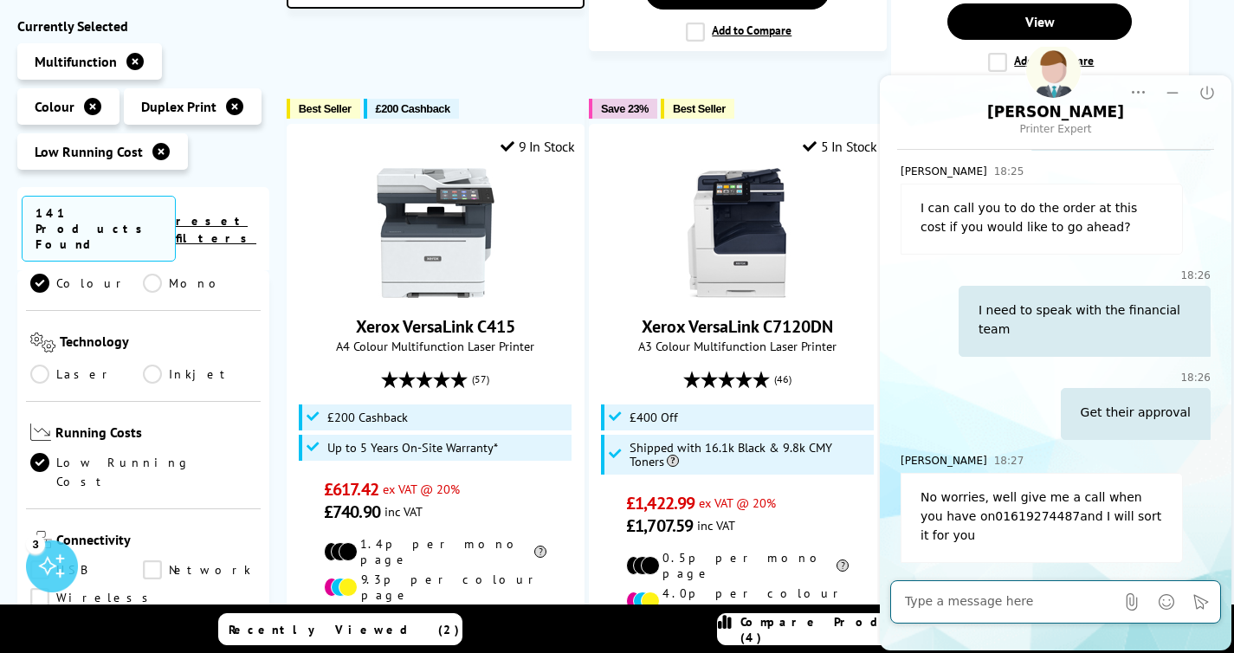
click at [954, 607] on textarea "Message input field. Type your text here and use the Send button to send." at bounding box center [1010, 601] width 210 height 17
type textarea "okay thanks a lot"
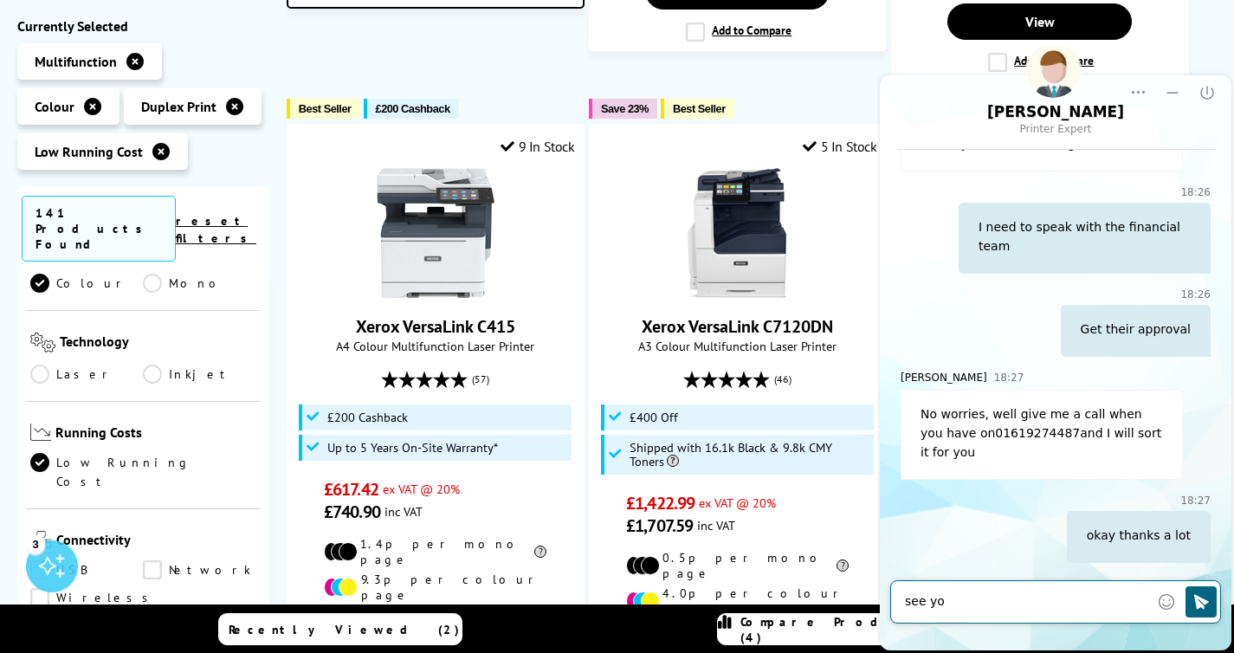
type textarea "see you"
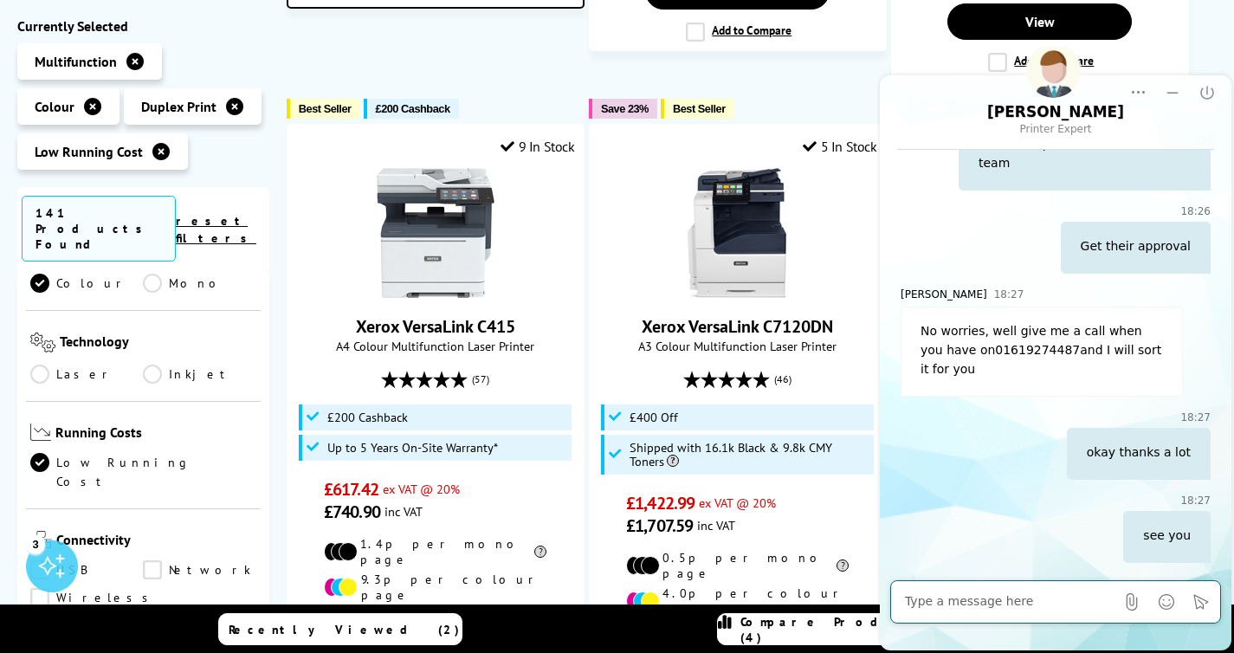
scroll to position [2891, 0]
type textarea "bye"
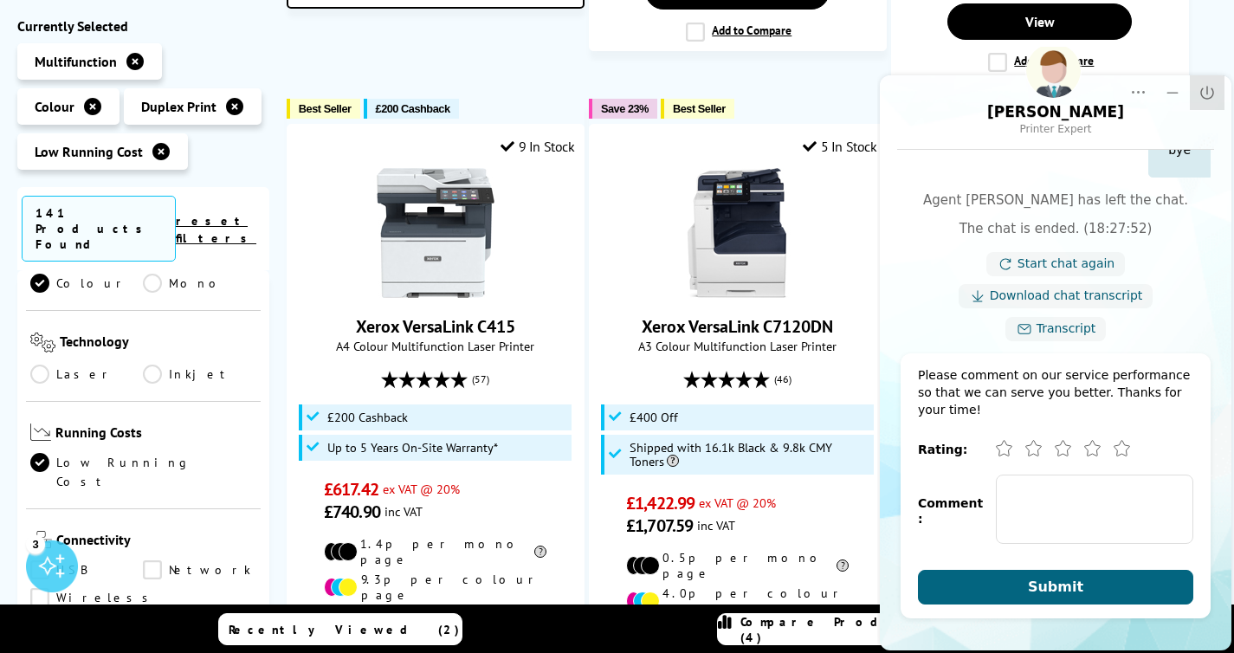
scroll to position [3362, 0]
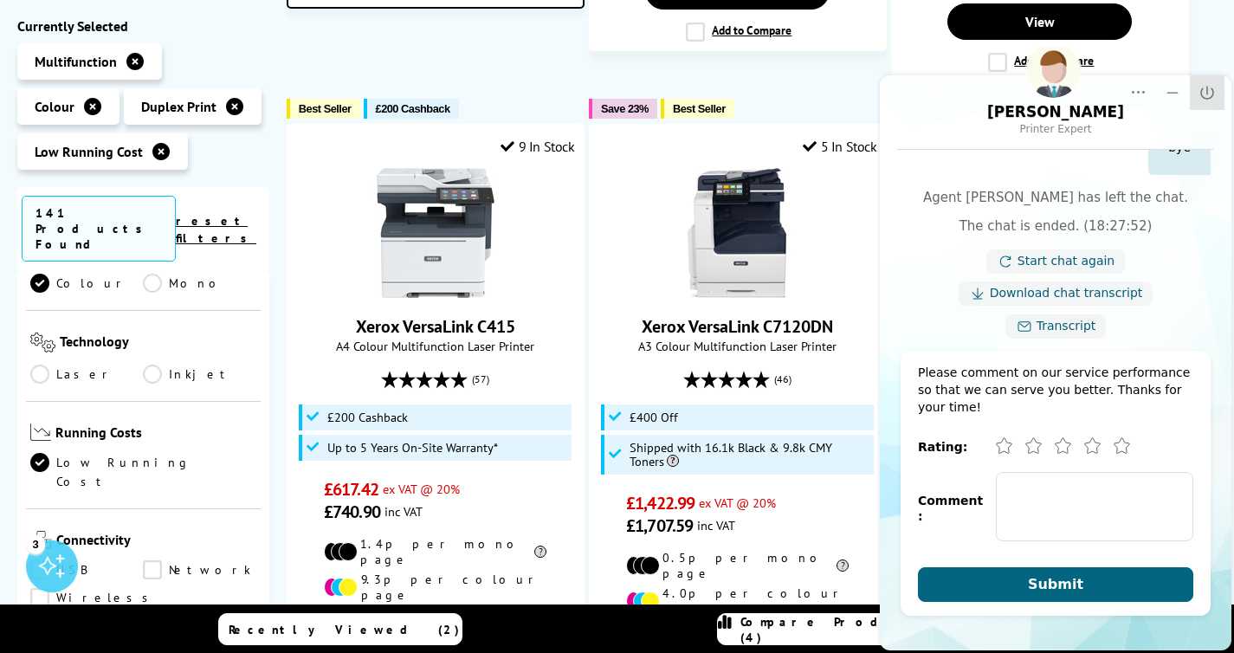
click at [1210, 94] on icon "Close" at bounding box center [1207, 92] width 17 height 17
